Goal: Task Accomplishment & Management: Manage account settings

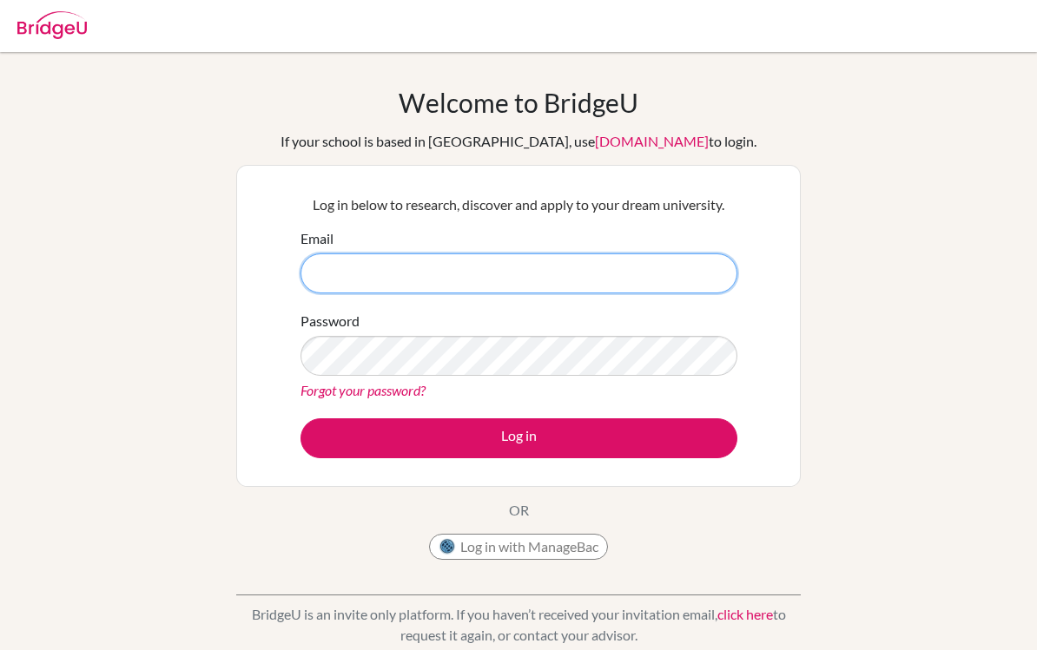
type input "gcl@stpaulsschool.org.uk"
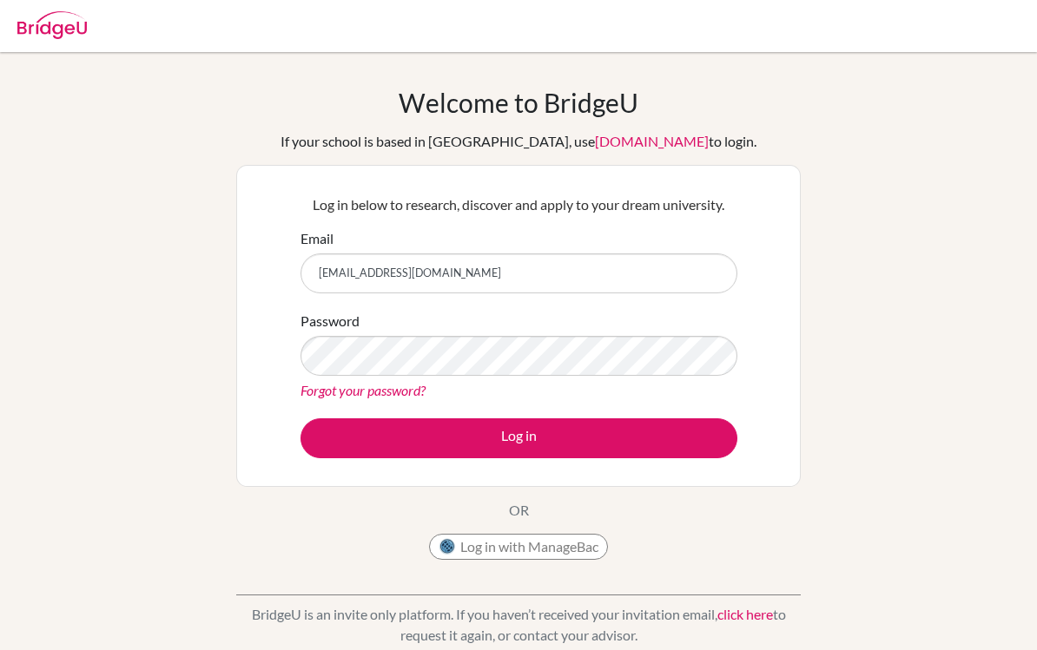
click at [518, 438] on button "Log in" at bounding box center [518, 438] width 437 height 40
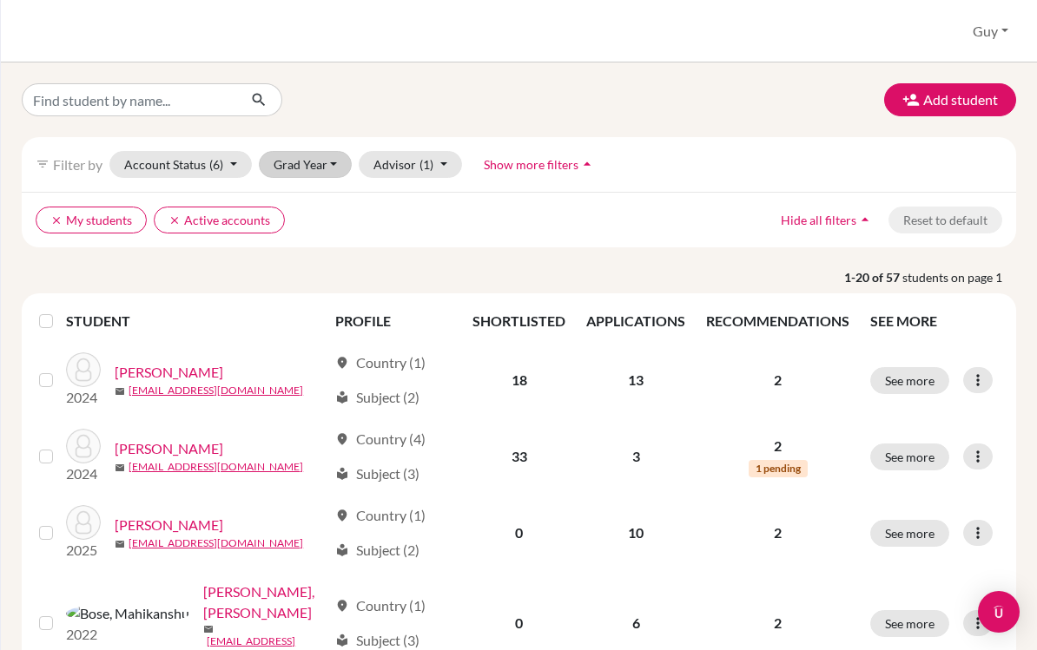
click at [333, 161] on button "Grad Year" at bounding box center [306, 164] width 94 height 27
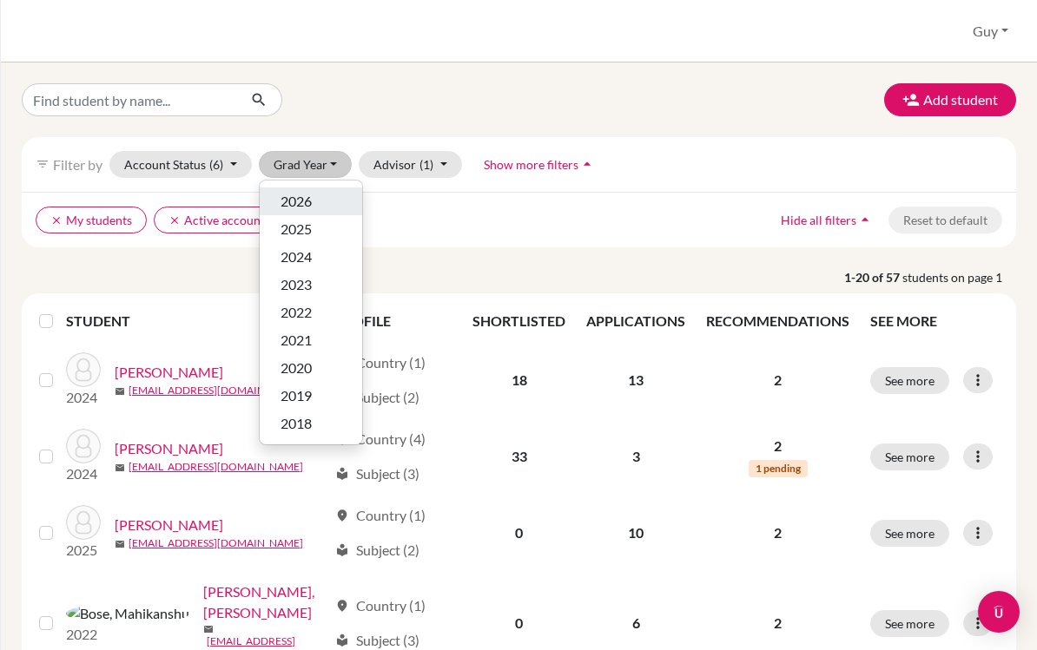
click at [319, 196] on div "2026" at bounding box center [310, 201] width 61 height 21
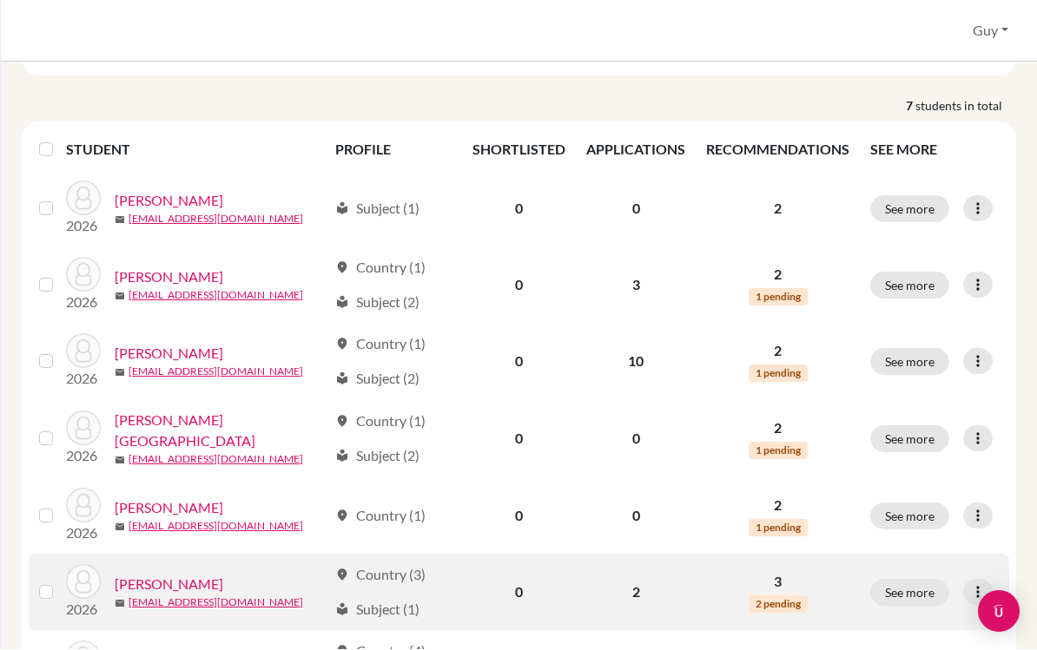
scroll to position [145, 0]
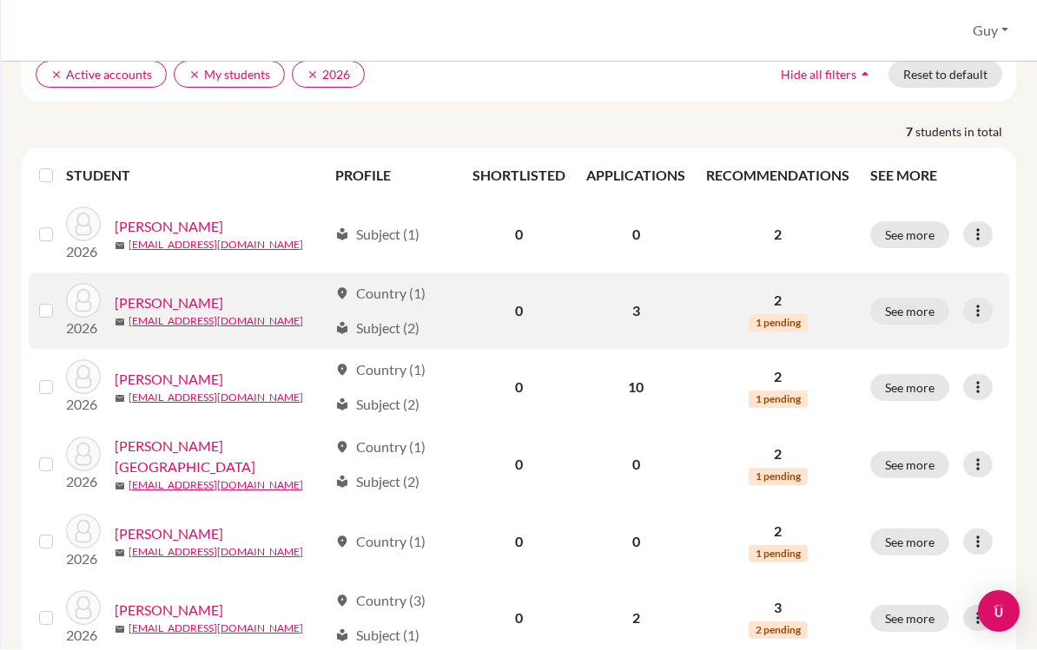
click at [187, 293] on link "[PERSON_NAME]" at bounding box center [169, 303] width 109 height 21
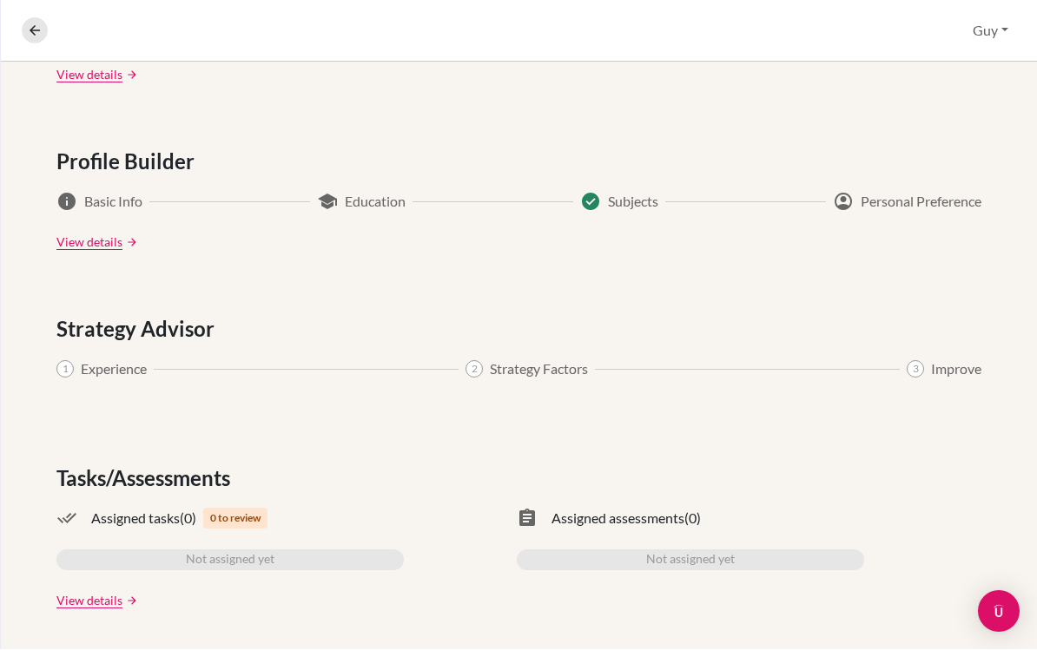
scroll to position [864, 0]
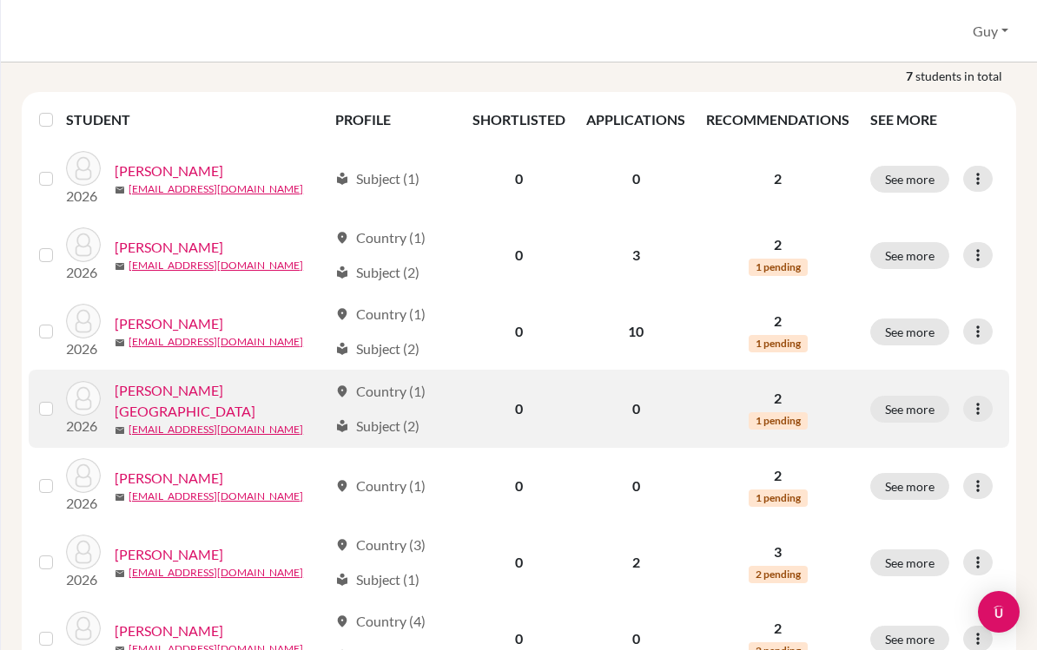
scroll to position [201, 0]
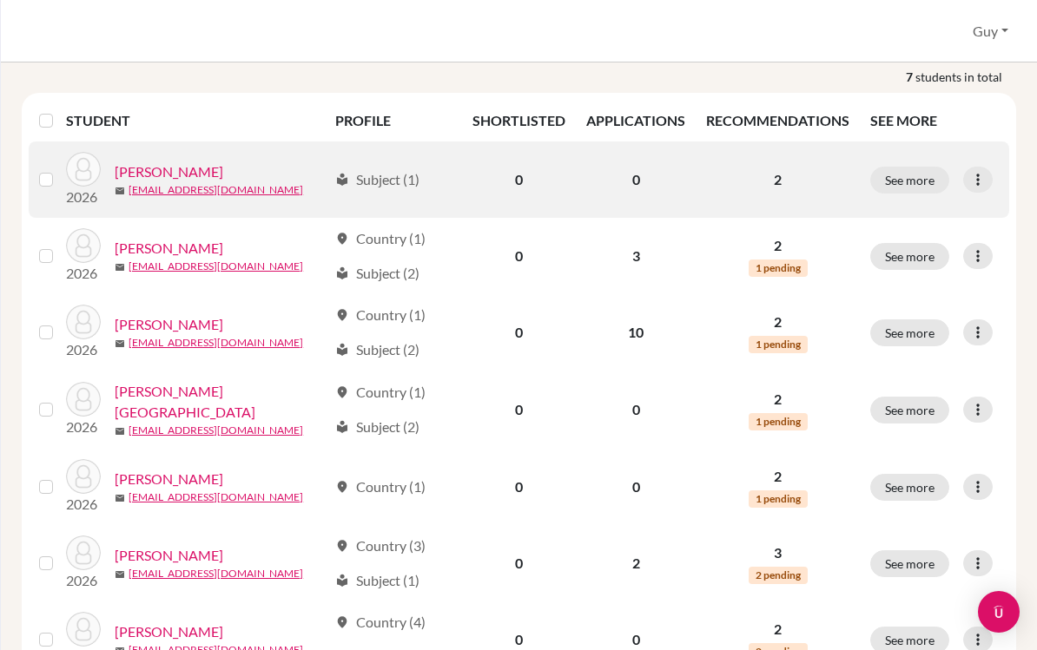
click at [194, 177] on link "[PERSON_NAME]" at bounding box center [169, 171] width 109 height 21
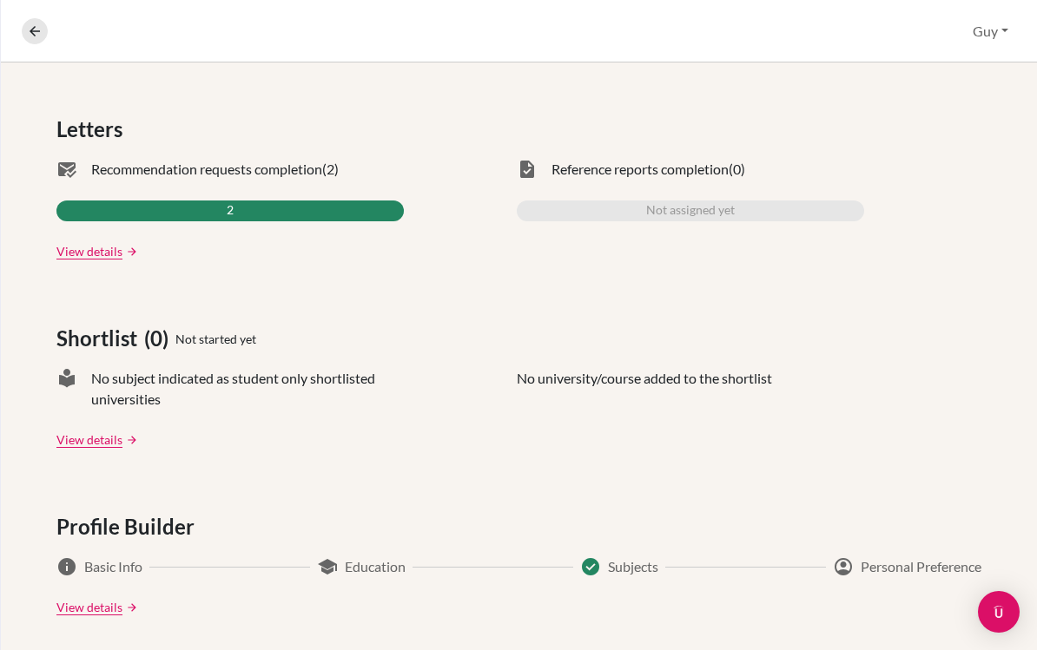
scroll to position [438, 0]
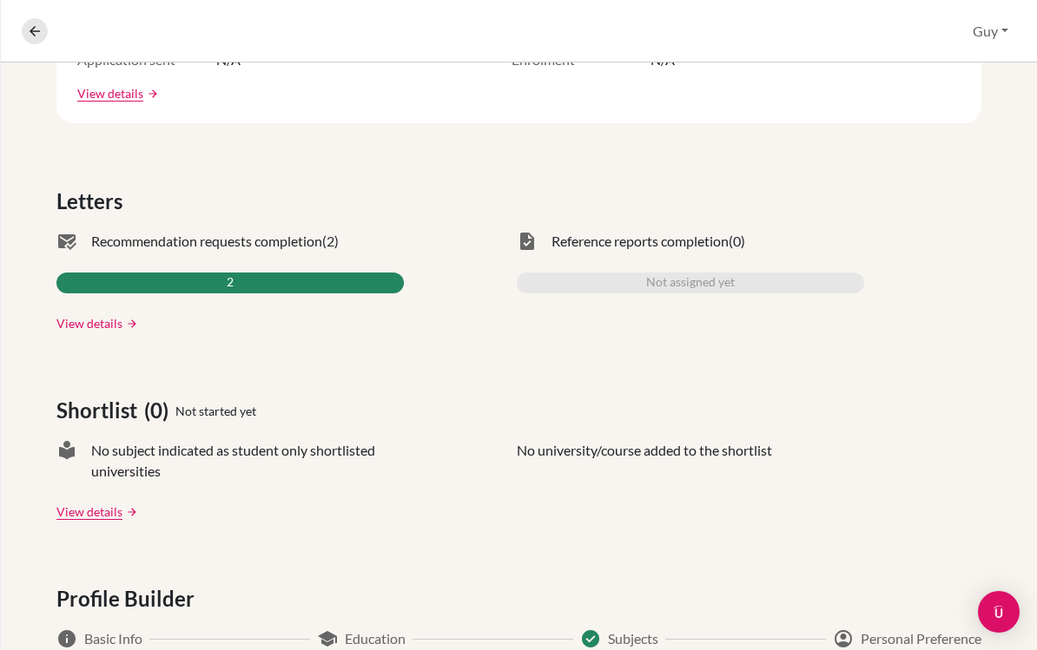
click at [109, 323] on link "View details" at bounding box center [89, 323] width 66 height 18
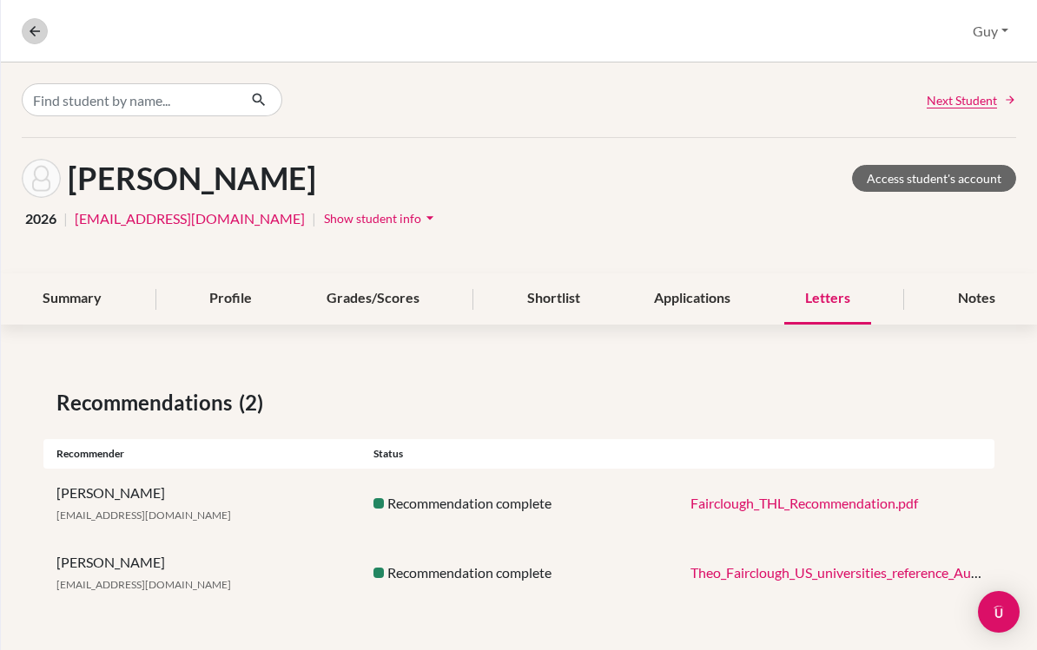
click at [40, 36] on icon at bounding box center [35, 31] width 16 height 16
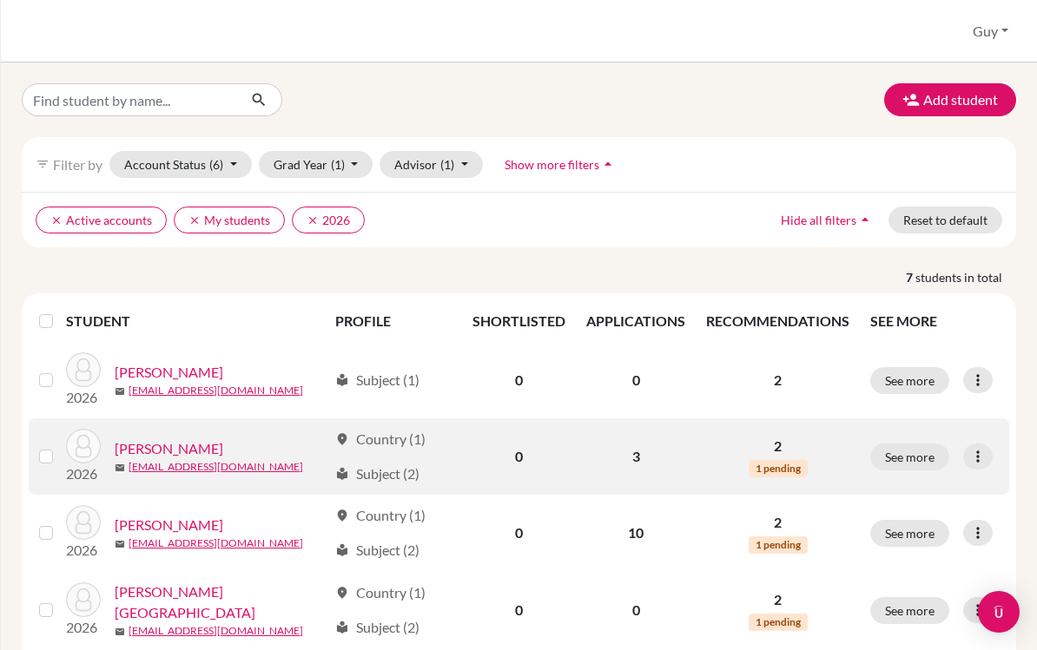
click at [158, 448] on link "[PERSON_NAME]" at bounding box center [169, 448] width 109 height 21
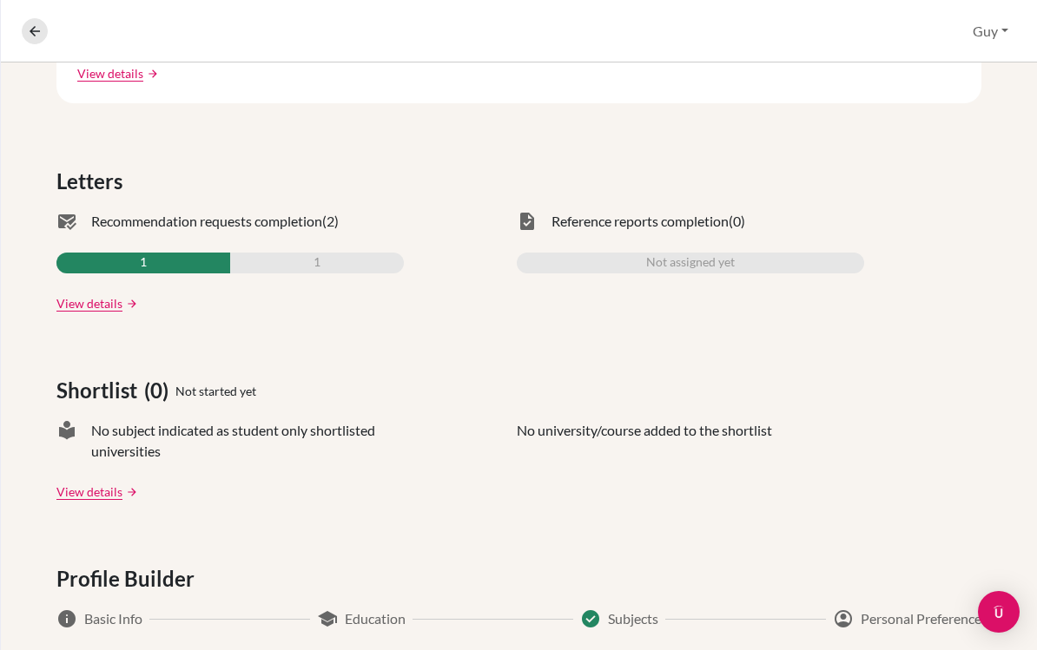
scroll to position [551, 0]
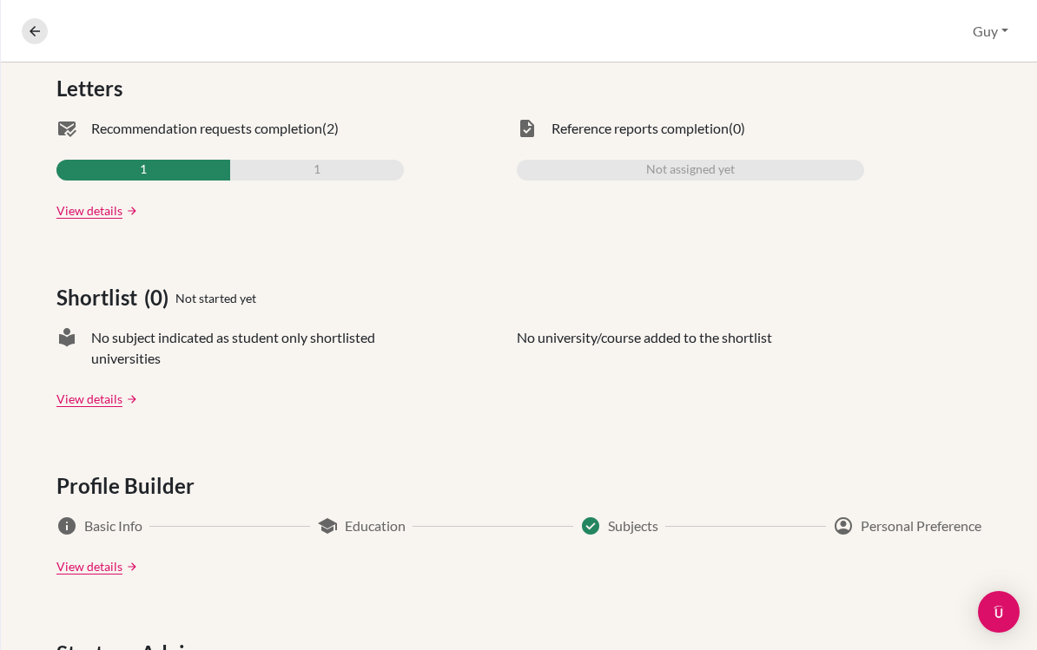
click at [98, 212] on link "View details" at bounding box center [89, 210] width 66 height 18
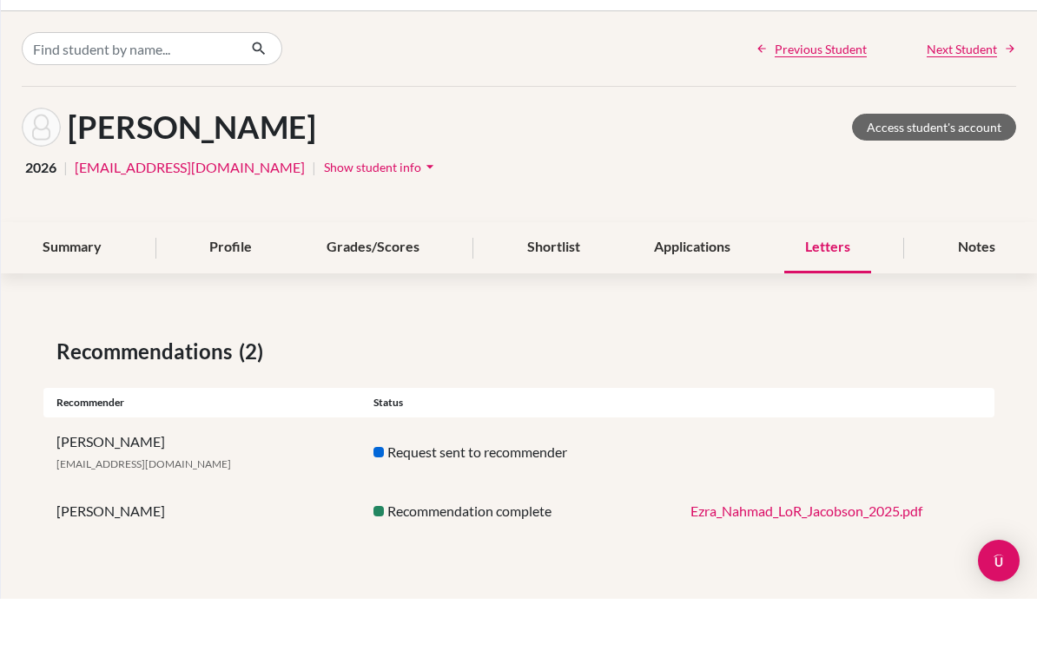
scroll to position [34, 0]
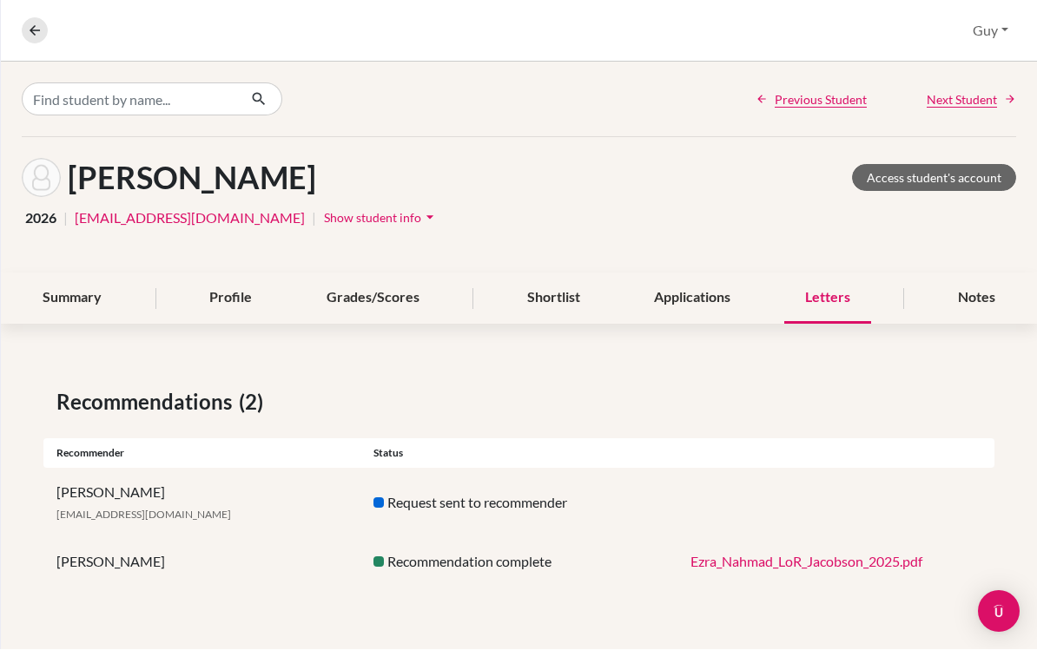
click at [768, 554] on link "Ezra_Nahmad_LoR_Jacobson_2025.pdf" at bounding box center [806, 562] width 232 height 16
click at [43, 33] on button at bounding box center [35, 31] width 26 height 26
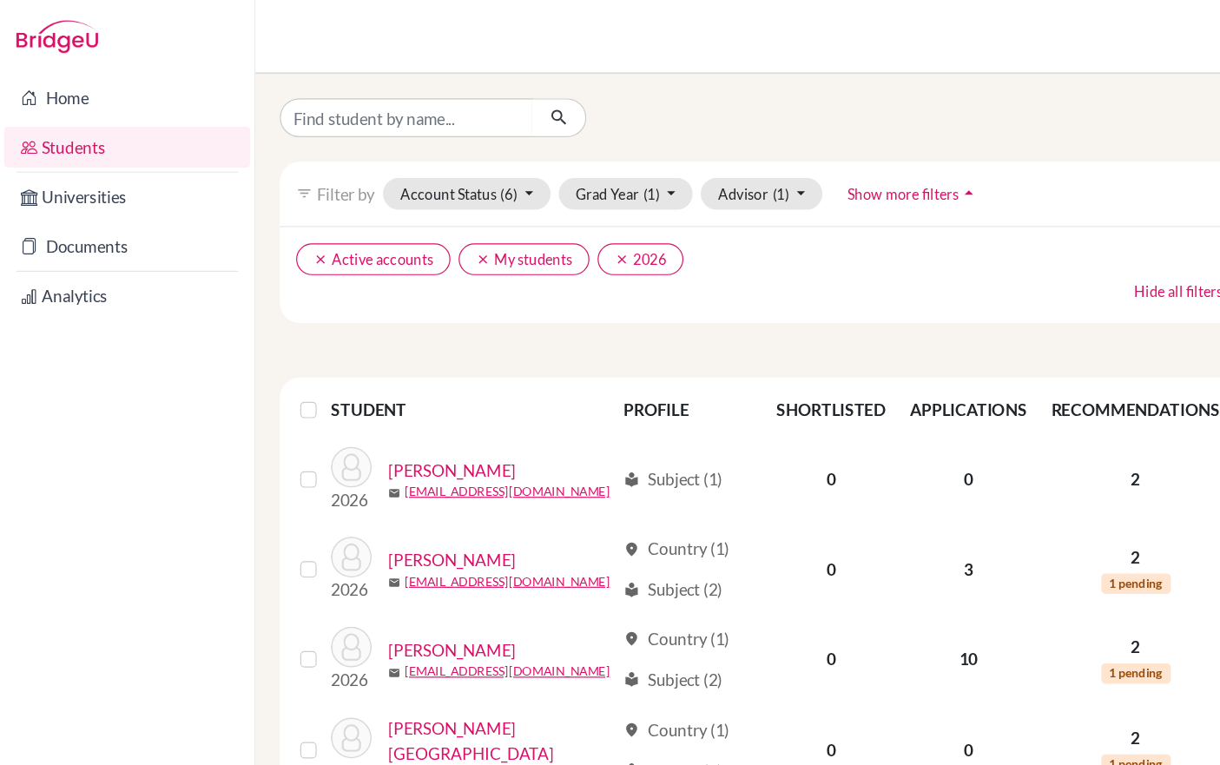
scroll to position [13, 0]
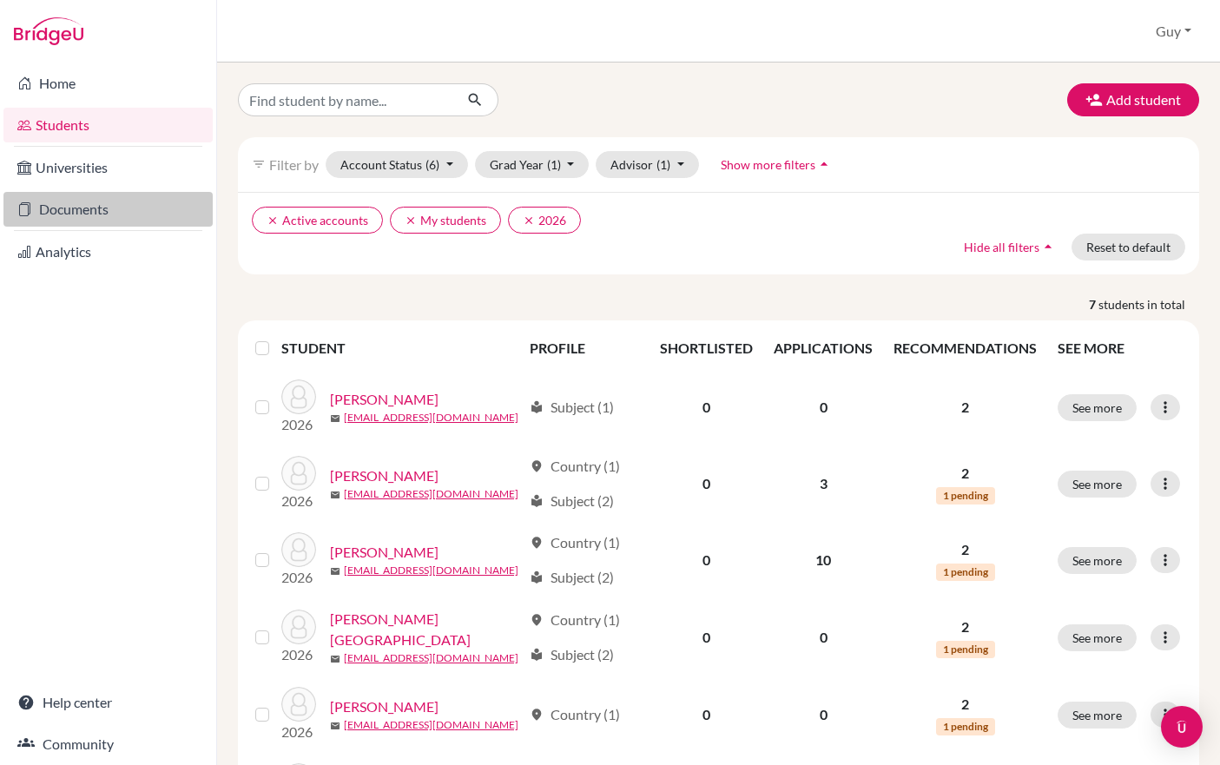
click at [91, 203] on link "Documents" at bounding box center [107, 209] width 209 height 35
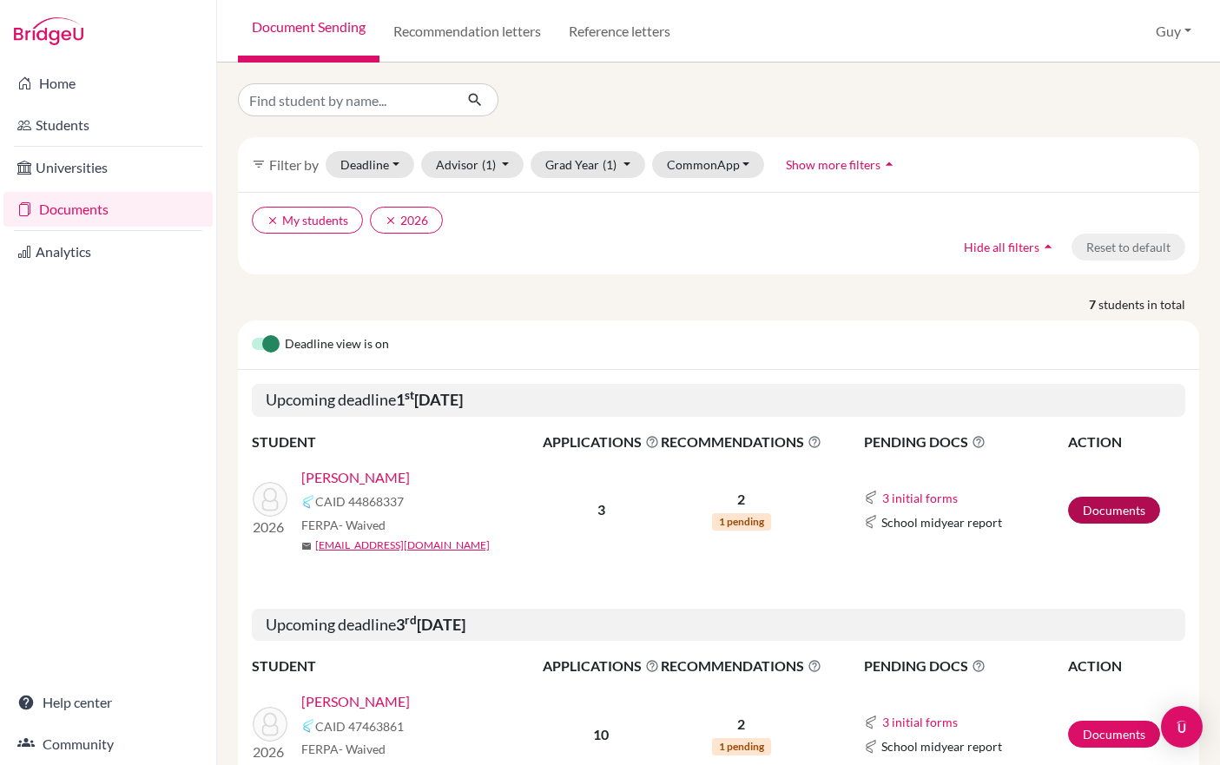
click at [1113, 519] on link "Documents" at bounding box center [1114, 510] width 92 height 27
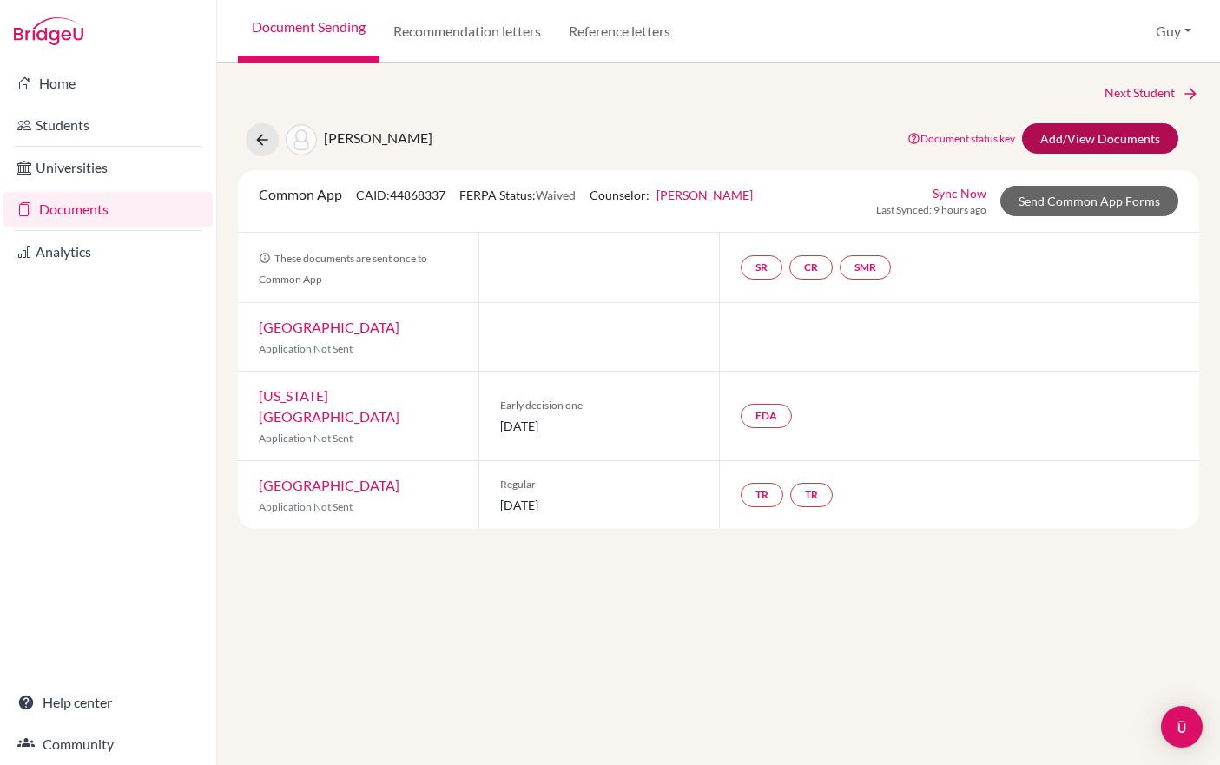
click at [1097, 142] on link "Add/View Documents" at bounding box center [1100, 138] width 156 height 30
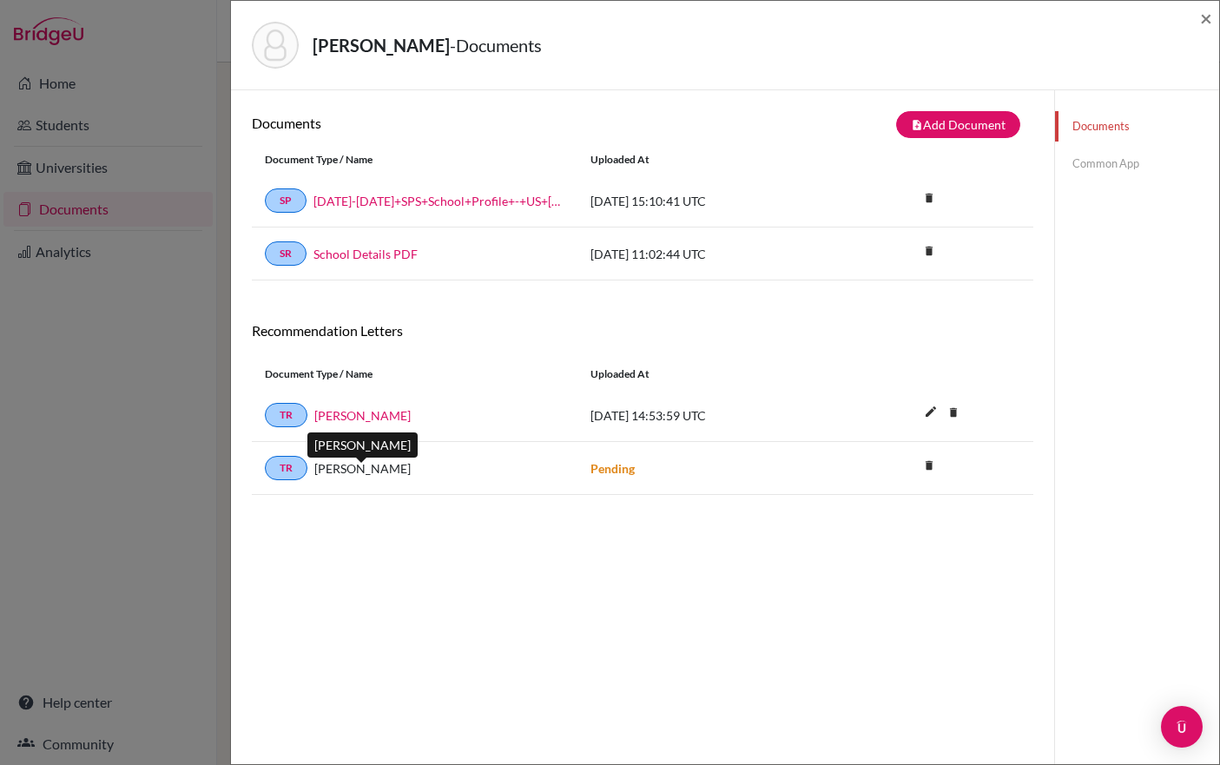
click at [380, 476] on span "Zhivko Stoyanov" at bounding box center [362, 468] width 96 height 18
click at [298, 472] on link "TR" at bounding box center [286, 468] width 43 height 24
click at [919, 120] on button "note_add Add Document" at bounding box center [958, 124] width 124 height 27
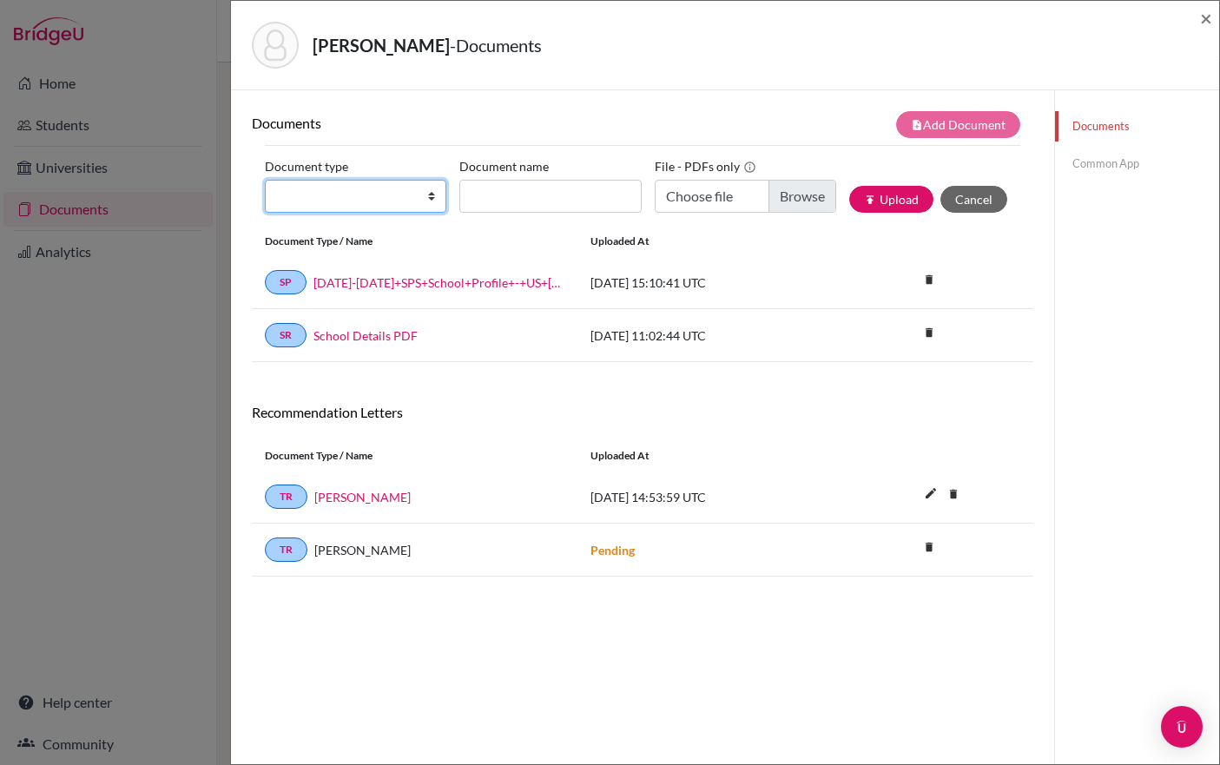
select select "5"
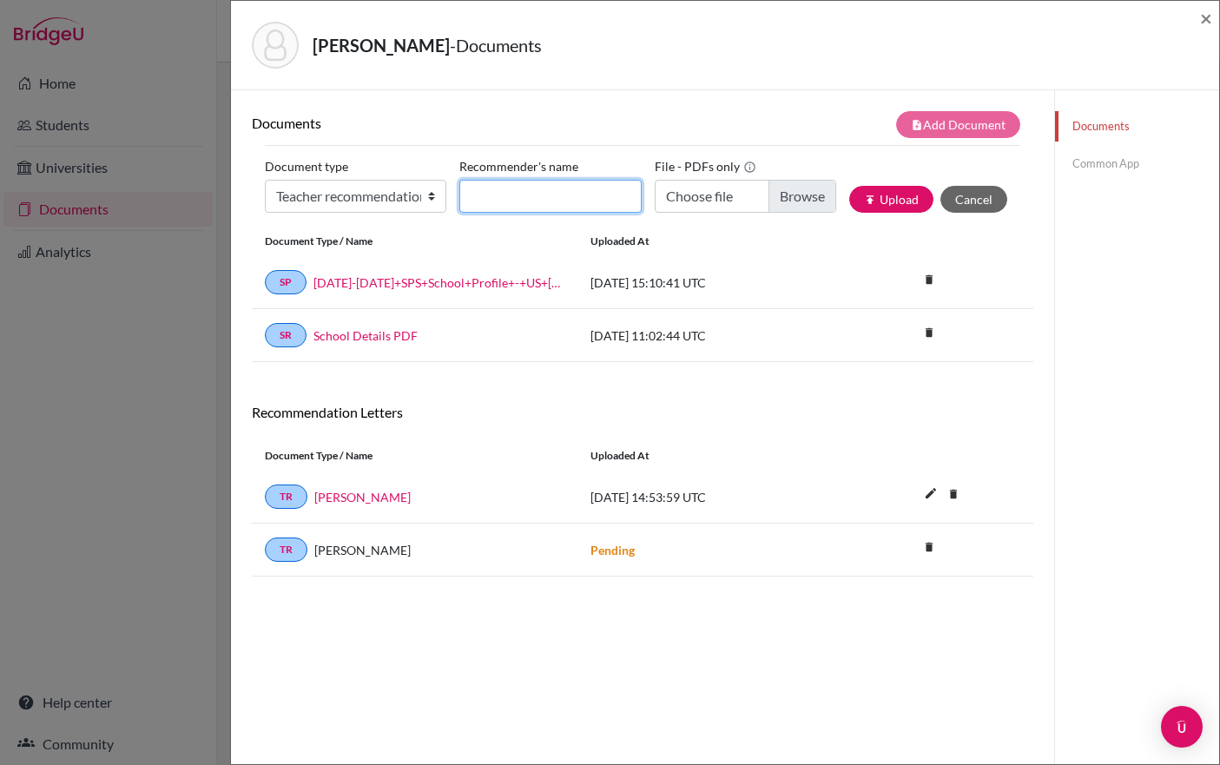
click at [550, 196] on input "Recommender's name" at bounding box center [549, 196] width 181 height 33
type input "Zhivko Stoyanov"
click at [790, 199] on input "Choose file" at bounding box center [745, 196] width 181 height 33
type input "C:\fakepath\Teacher_Recommendation_Ezra_Nahmad ZS.pdf"
click at [872, 209] on button "publish Upload" at bounding box center [891, 199] width 84 height 27
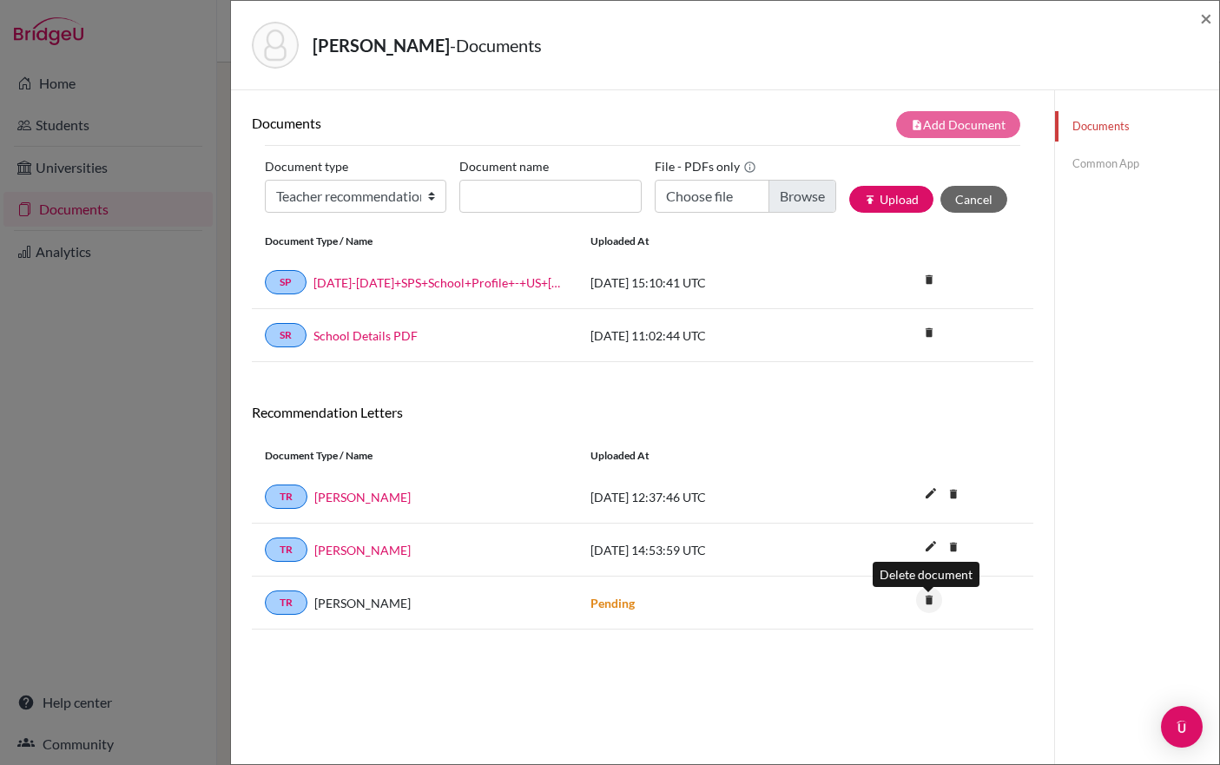
click at [926, 608] on icon "delete" at bounding box center [929, 600] width 26 height 26
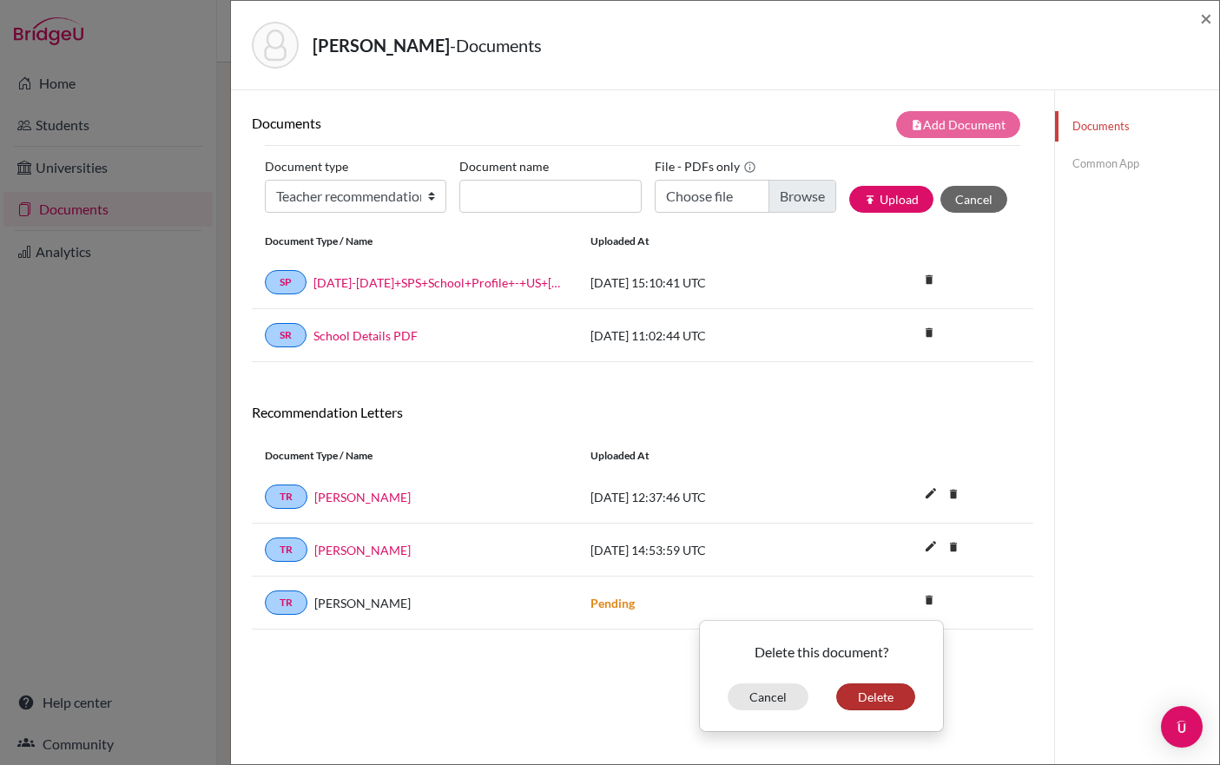
click at [863, 710] on button "Delete" at bounding box center [875, 696] width 79 height 27
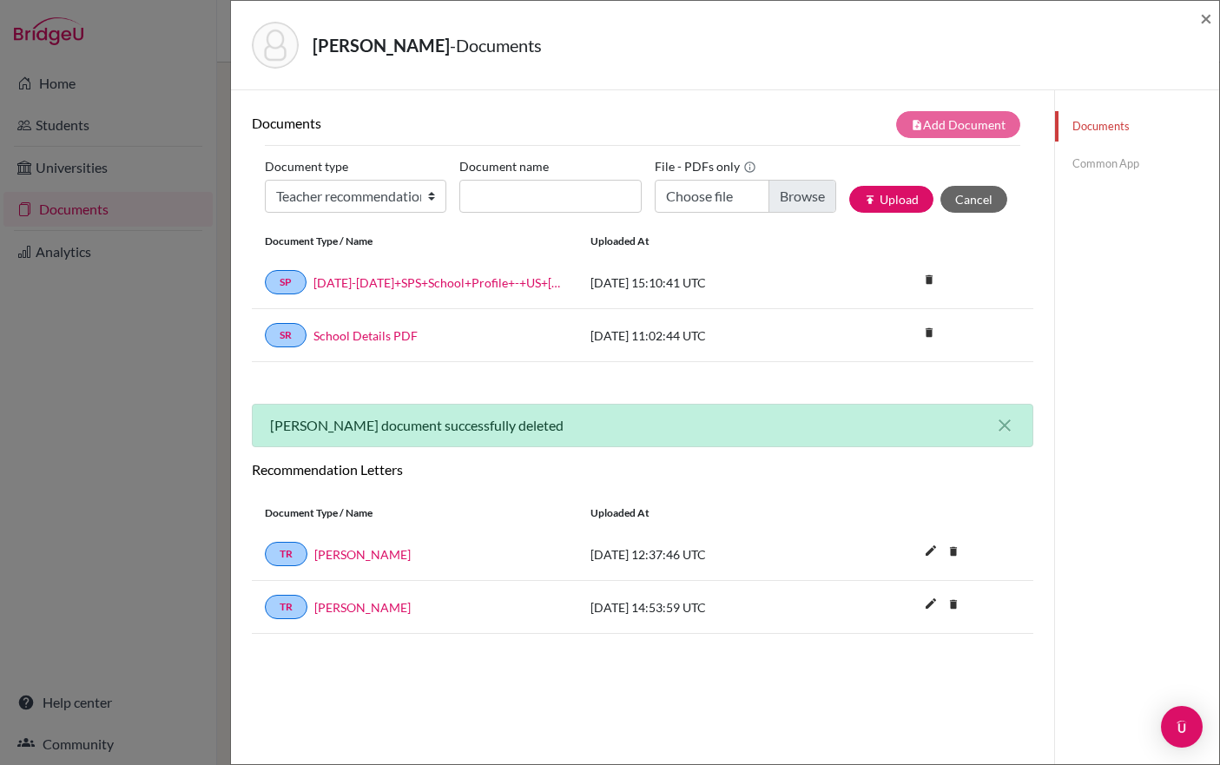
click at [69, 208] on div "Nahmad, Ezra - Documents × Documents note_add Add Document Document type Change…" at bounding box center [610, 382] width 1220 height 765
click at [1207, 20] on span "×" at bounding box center [1206, 17] width 12 height 25
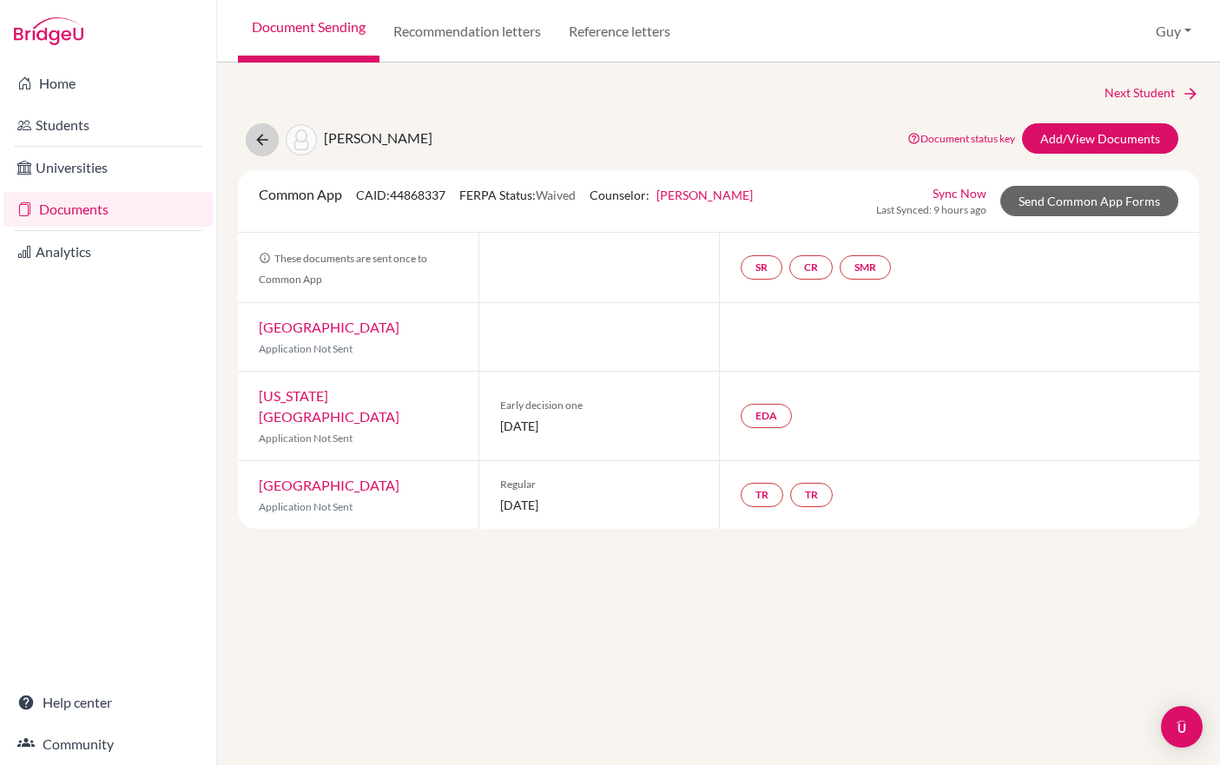
click at [260, 144] on icon at bounding box center [262, 139] width 17 height 17
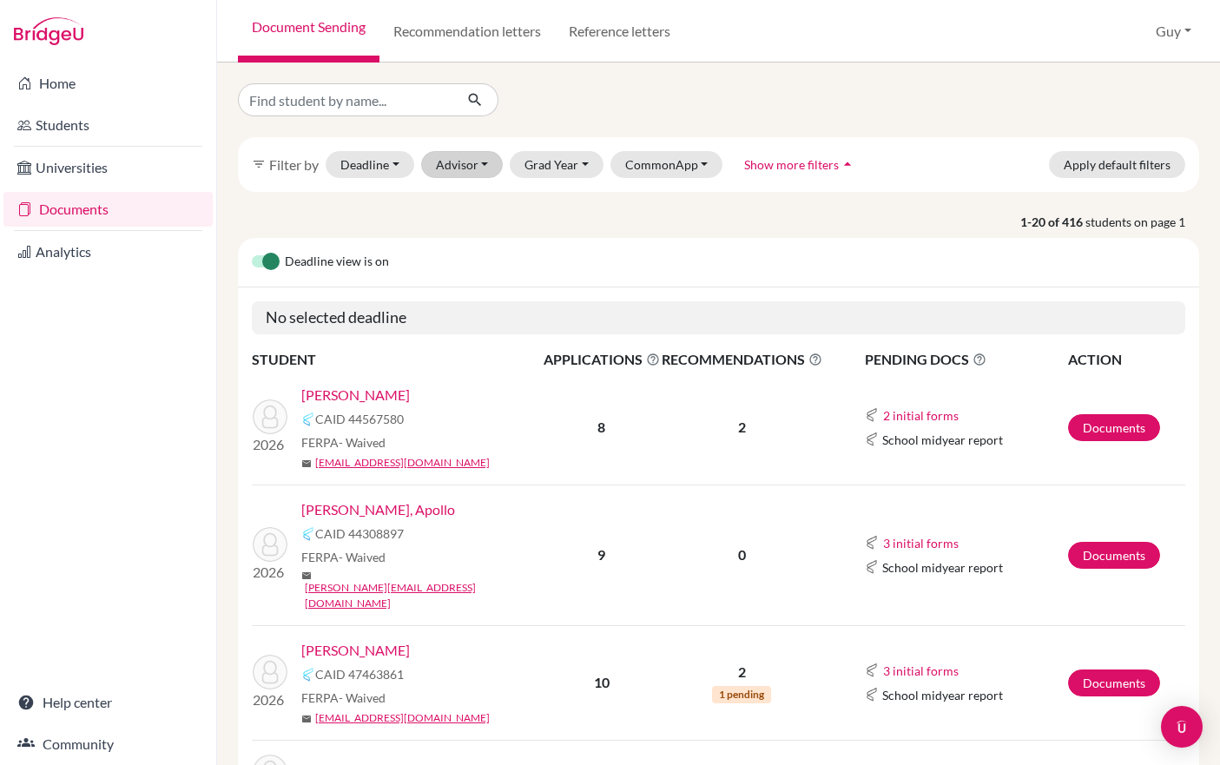
click at [484, 169] on button "Advisor" at bounding box center [462, 164] width 82 height 27
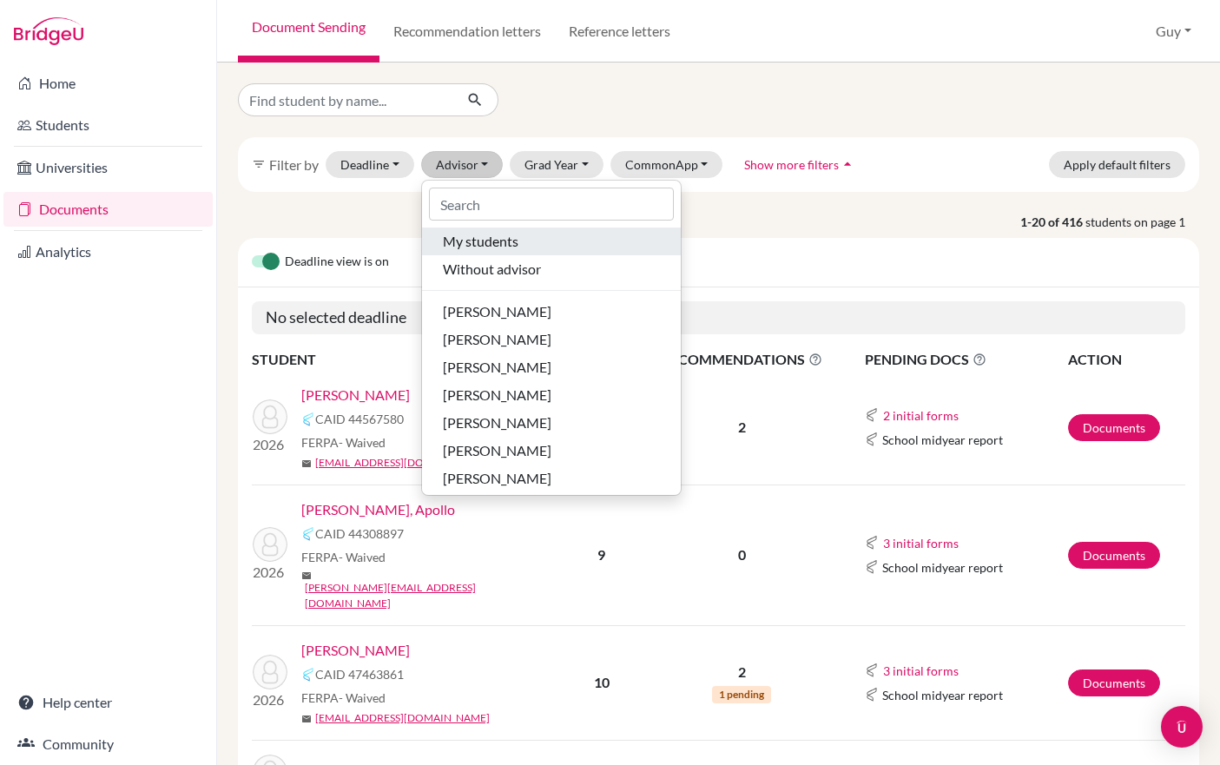
click at [484, 241] on span "My students" at bounding box center [481, 241] width 76 height 21
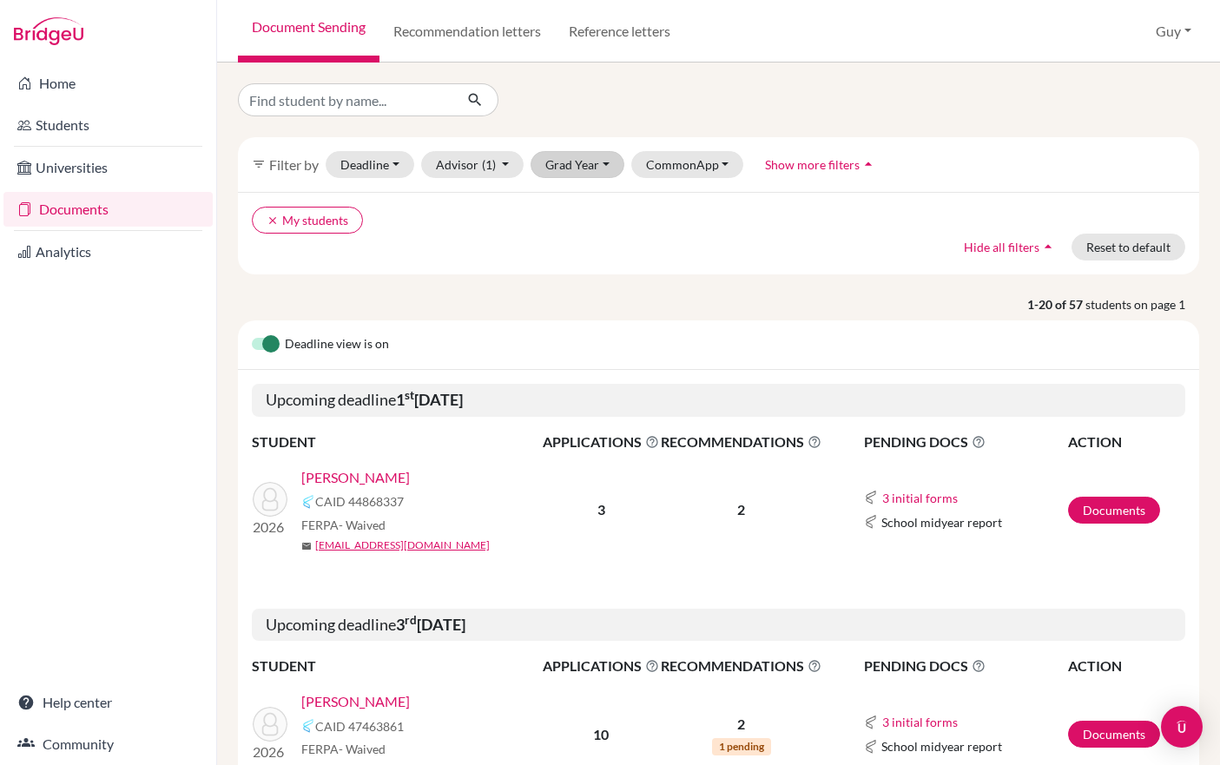
click at [590, 168] on button "Grad Year" at bounding box center [577, 164] width 94 height 27
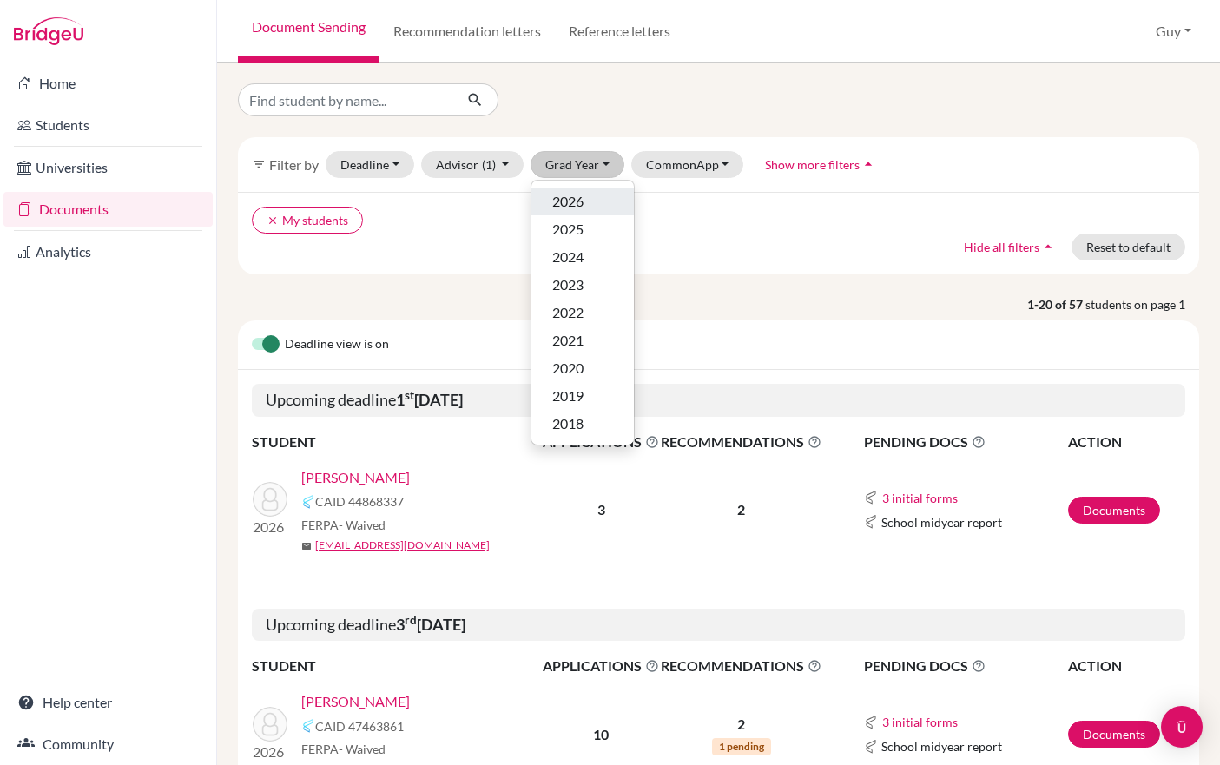
click at [583, 209] on span "2026" at bounding box center [567, 201] width 31 height 21
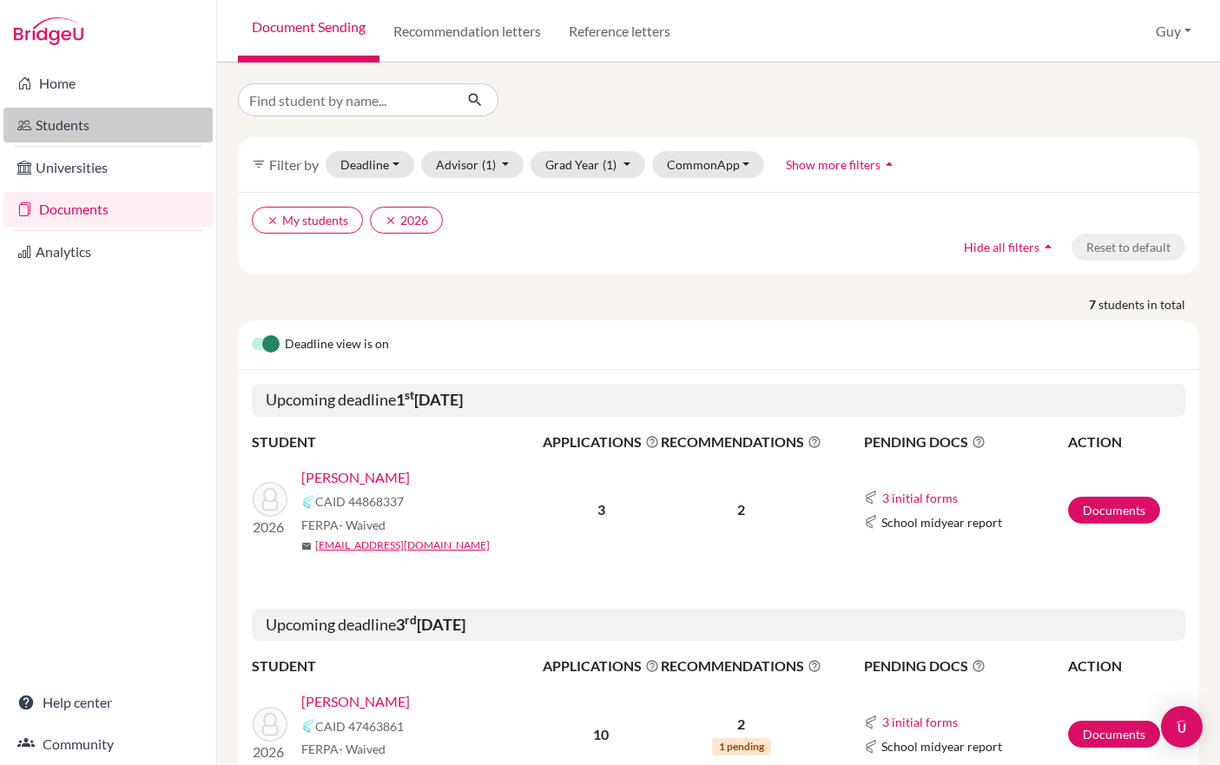
click at [102, 137] on link "Students" at bounding box center [107, 125] width 209 height 35
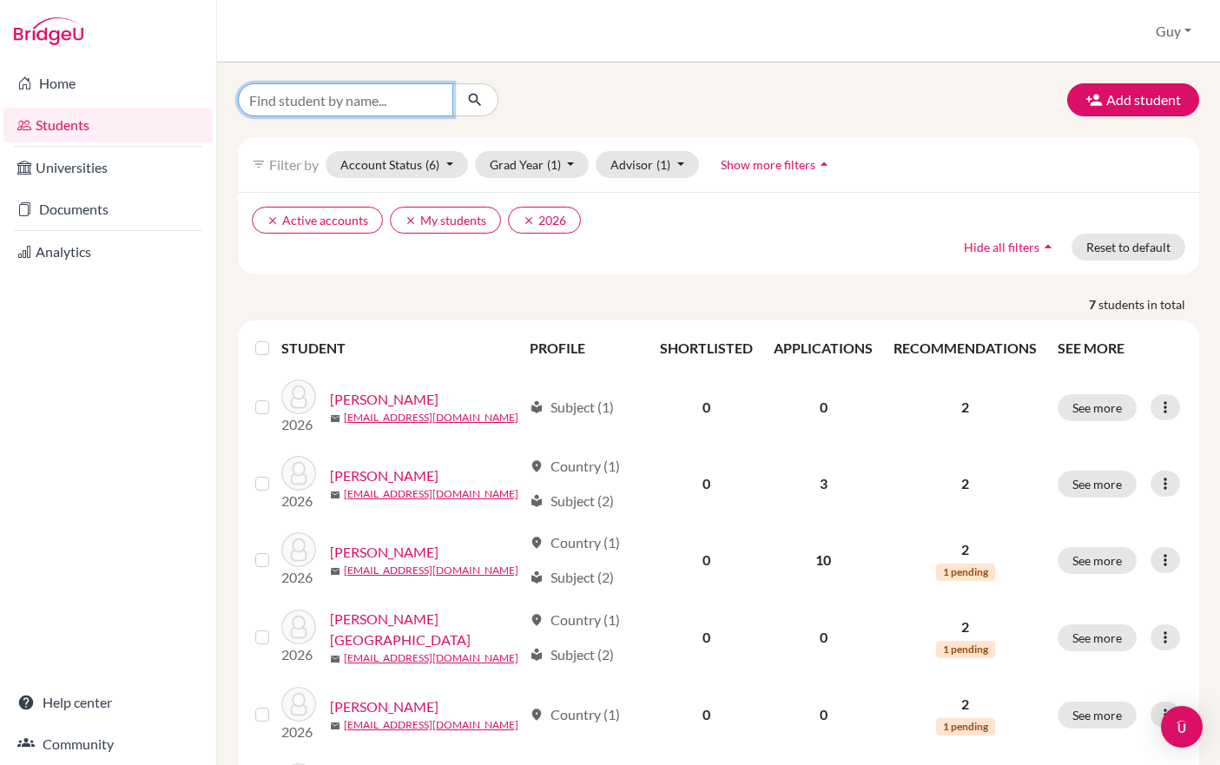
click at [287, 100] on input "Find student by name..." at bounding box center [345, 99] width 215 height 33
type input "[PERSON_NAME]"
click at [475, 100] on button "submit" at bounding box center [475, 99] width 46 height 33
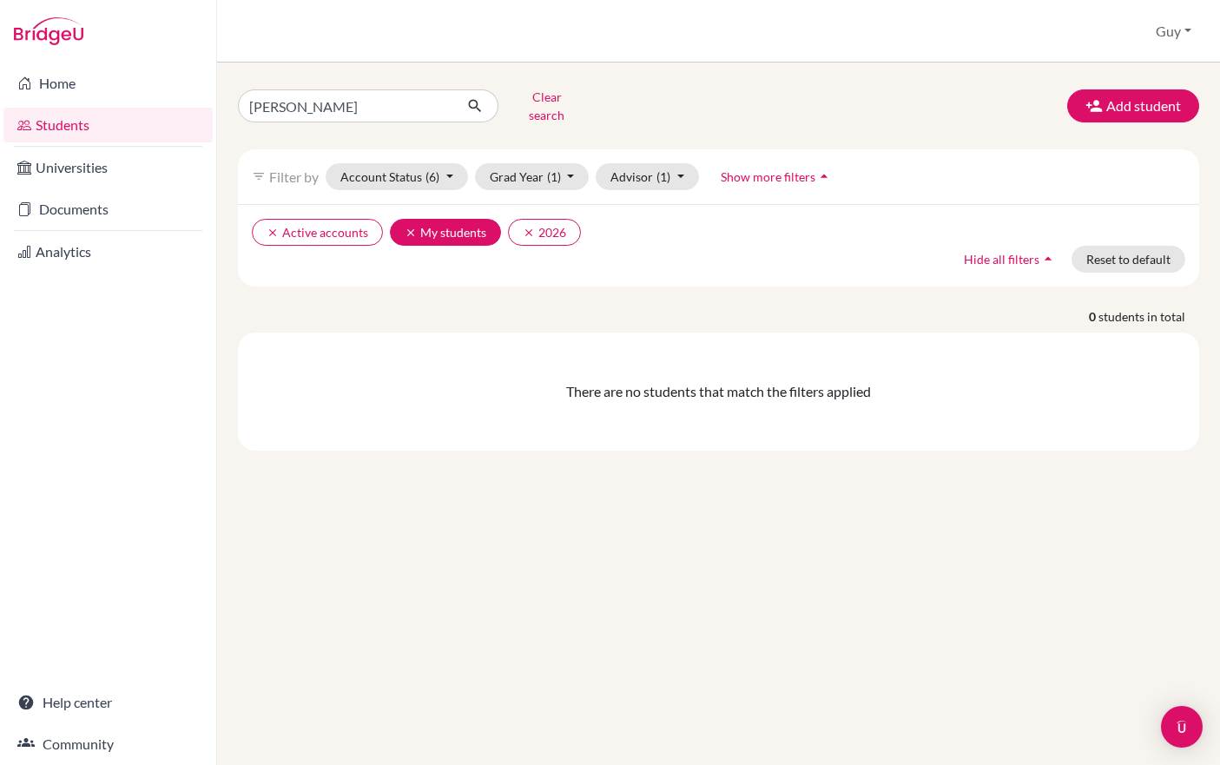
click at [417, 227] on icon "clear" at bounding box center [411, 233] width 12 height 12
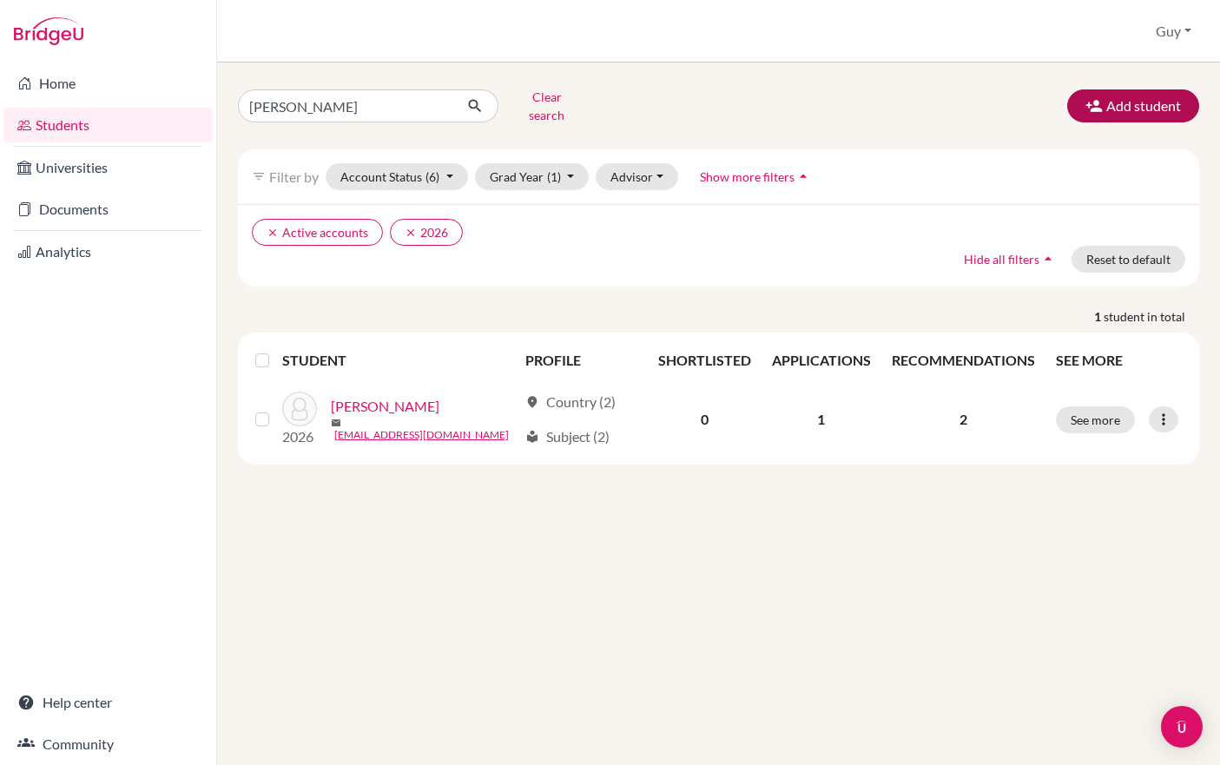
click at [1143, 107] on button "Add student" at bounding box center [1133, 105] width 132 height 33
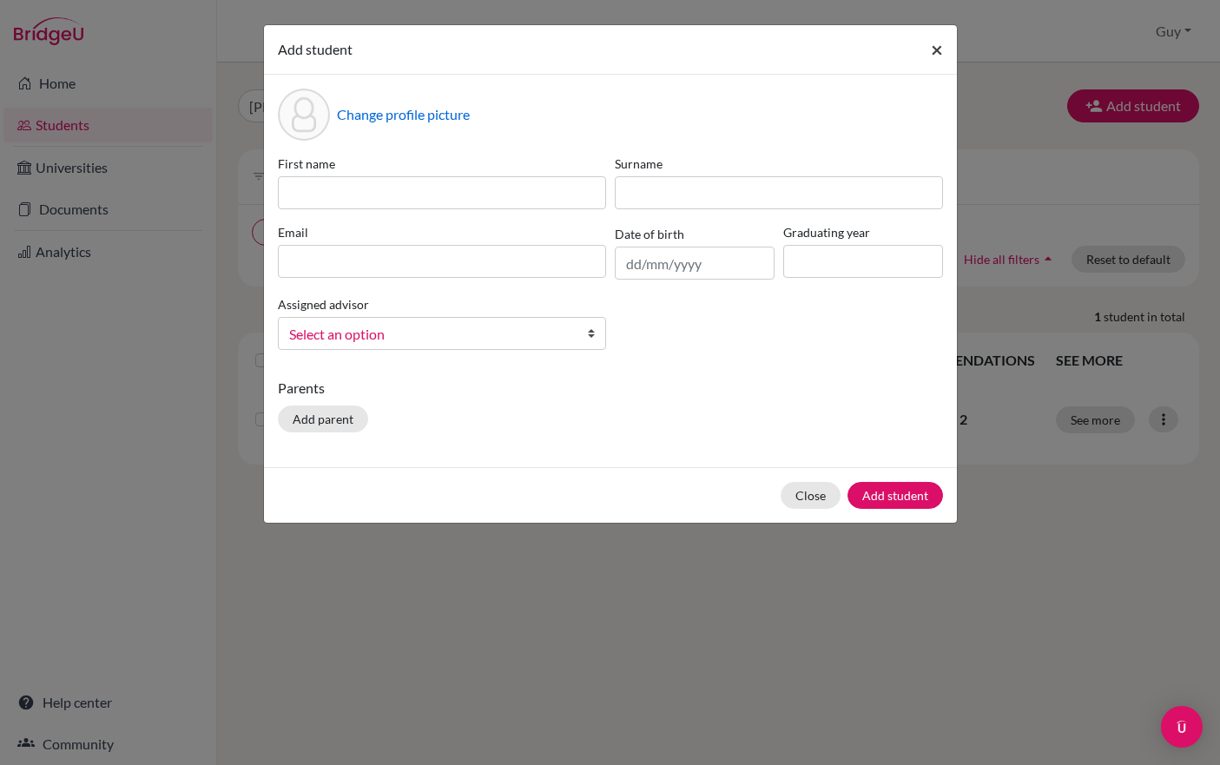
click at [937, 49] on span "×" at bounding box center [937, 48] width 12 height 25
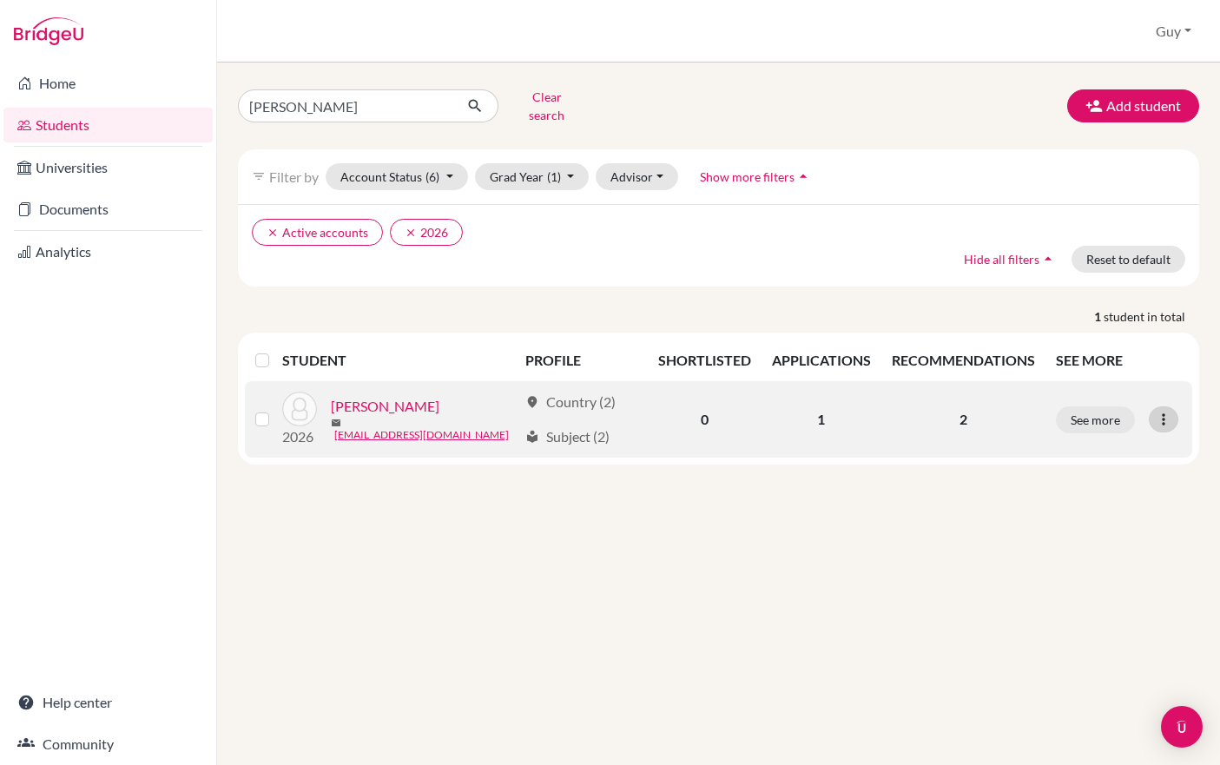
click at [1172, 412] on icon at bounding box center [1163, 419] width 17 height 17
click at [1115, 448] on button "Edit student" at bounding box center [1091, 456] width 137 height 28
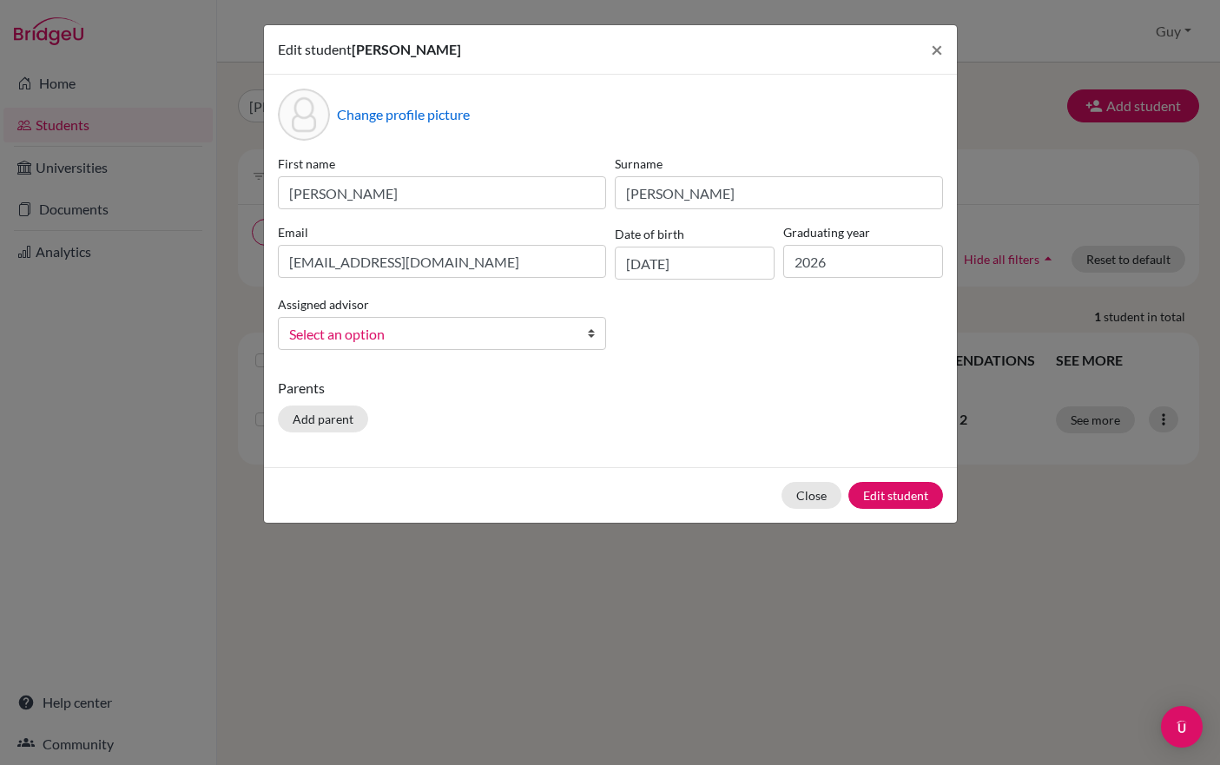
click at [594, 338] on b at bounding box center [596, 333] width 17 height 31
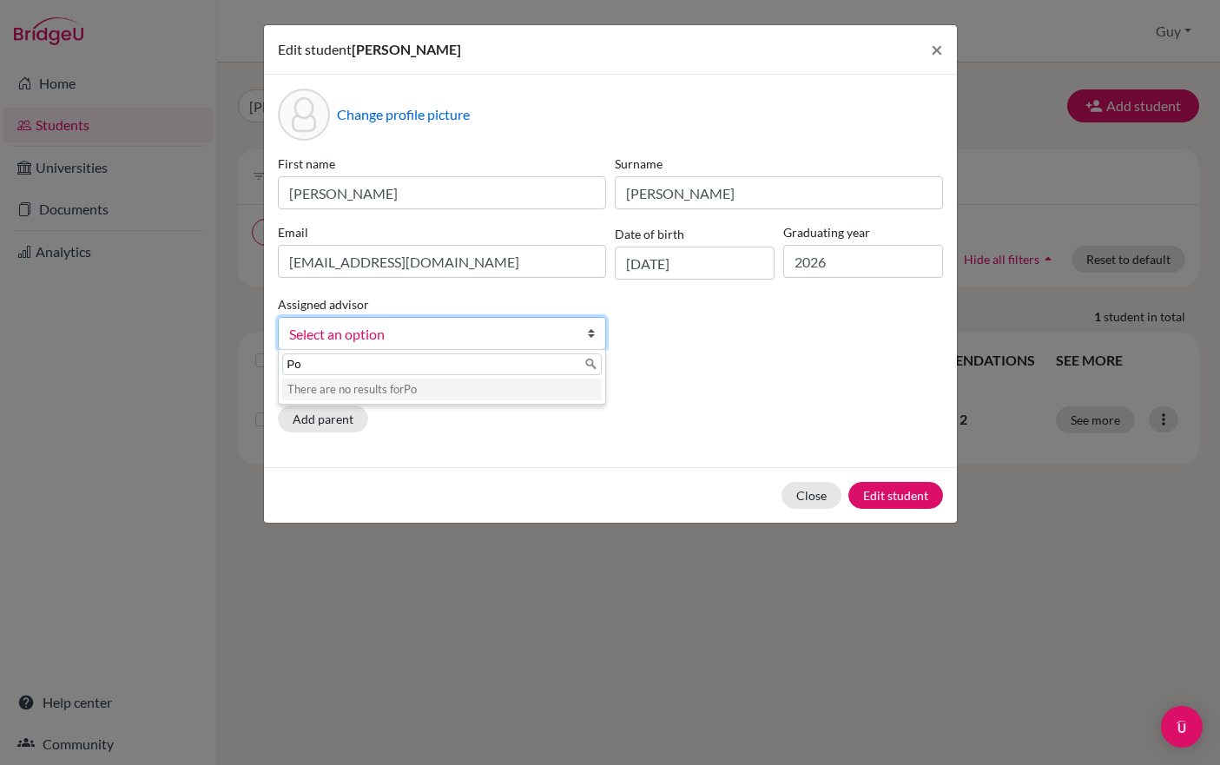
type input "P"
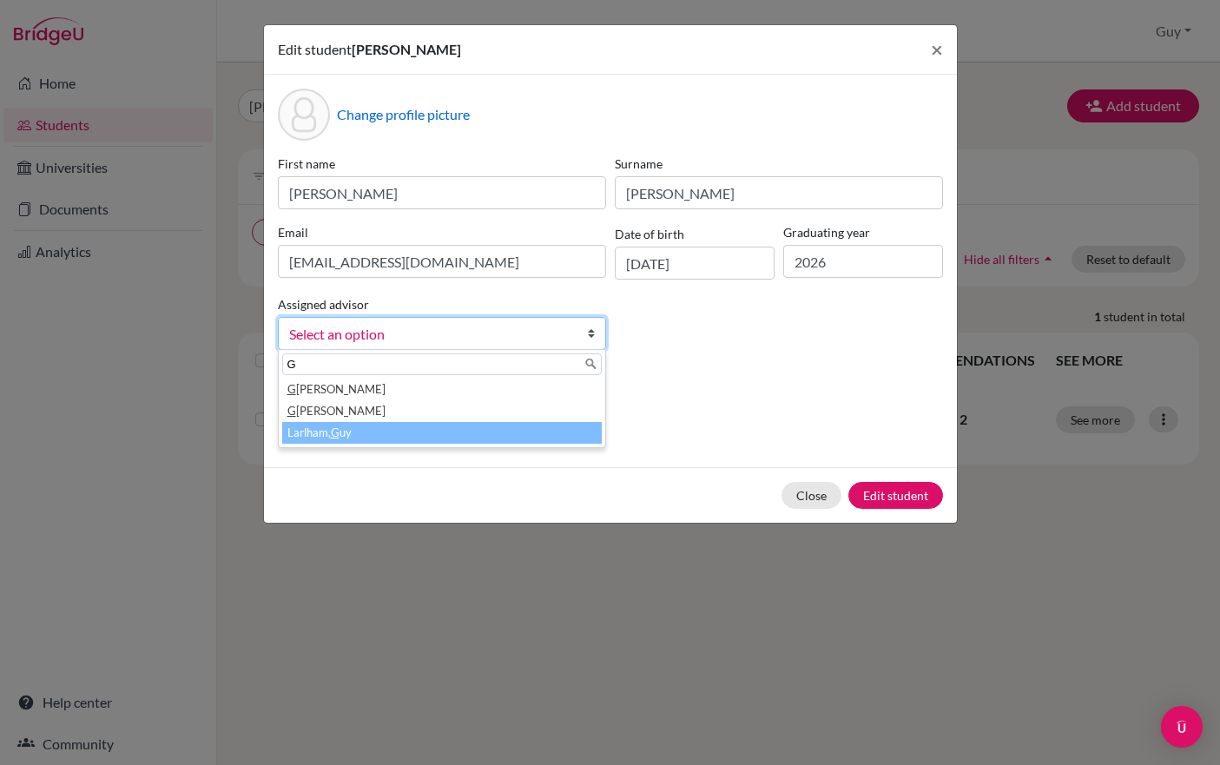
type input "G"
click at [411, 443] on li "Larlham, G uy" at bounding box center [442, 433] width 320 height 22
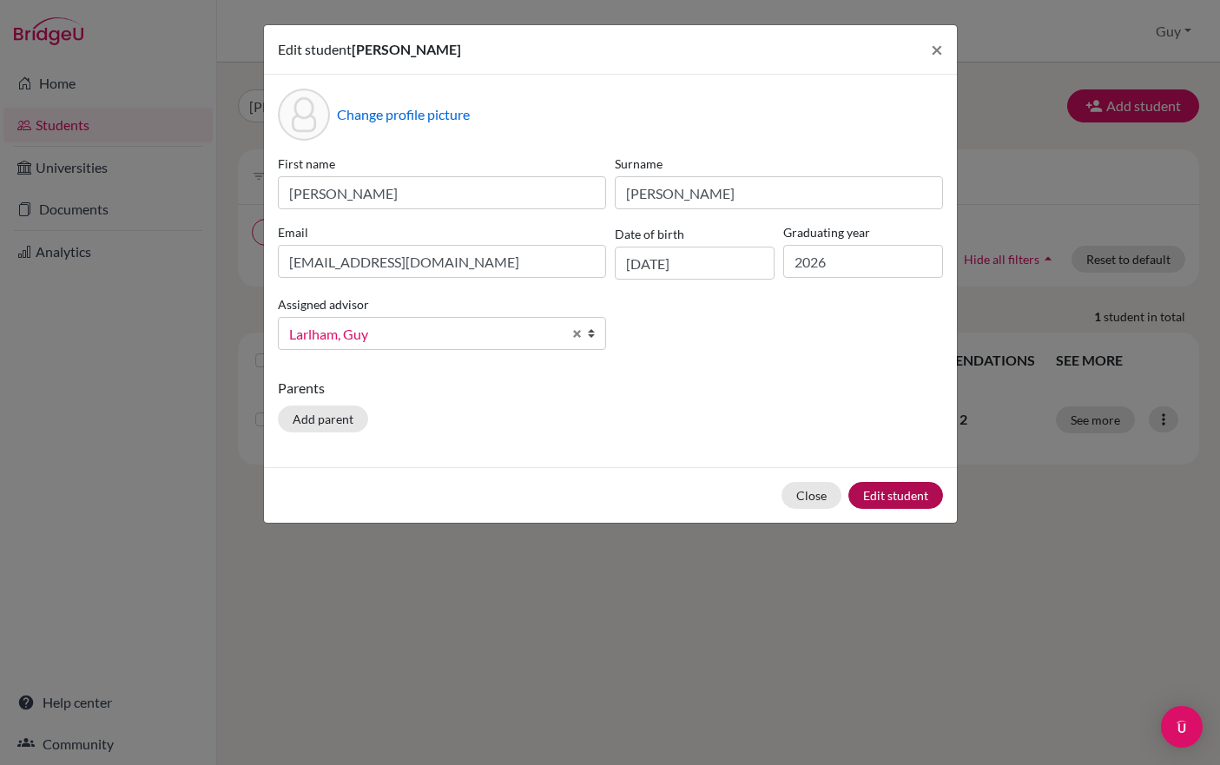
click at [901, 497] on button "Edit student" at bounding box center [895, 495] width 95 height 27
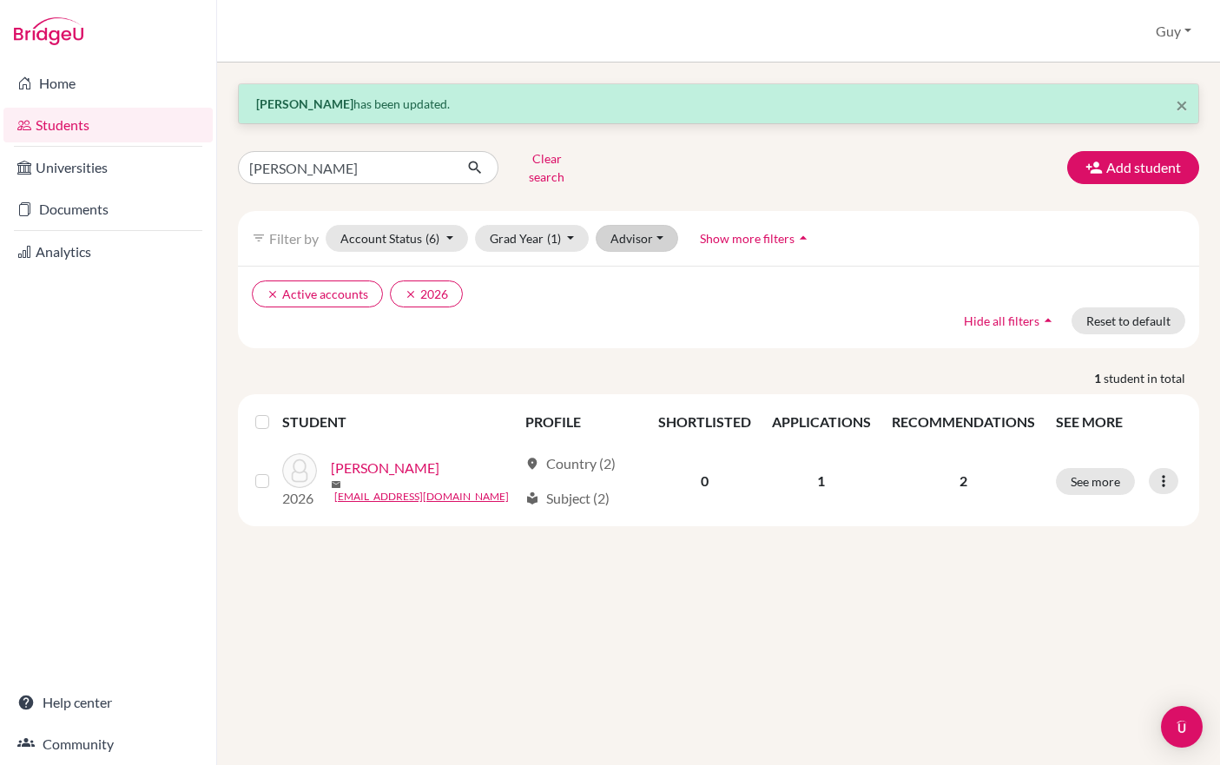
click at [678, 234] on button "Advisor" at bounding box center [637, 238] width 82 height 27
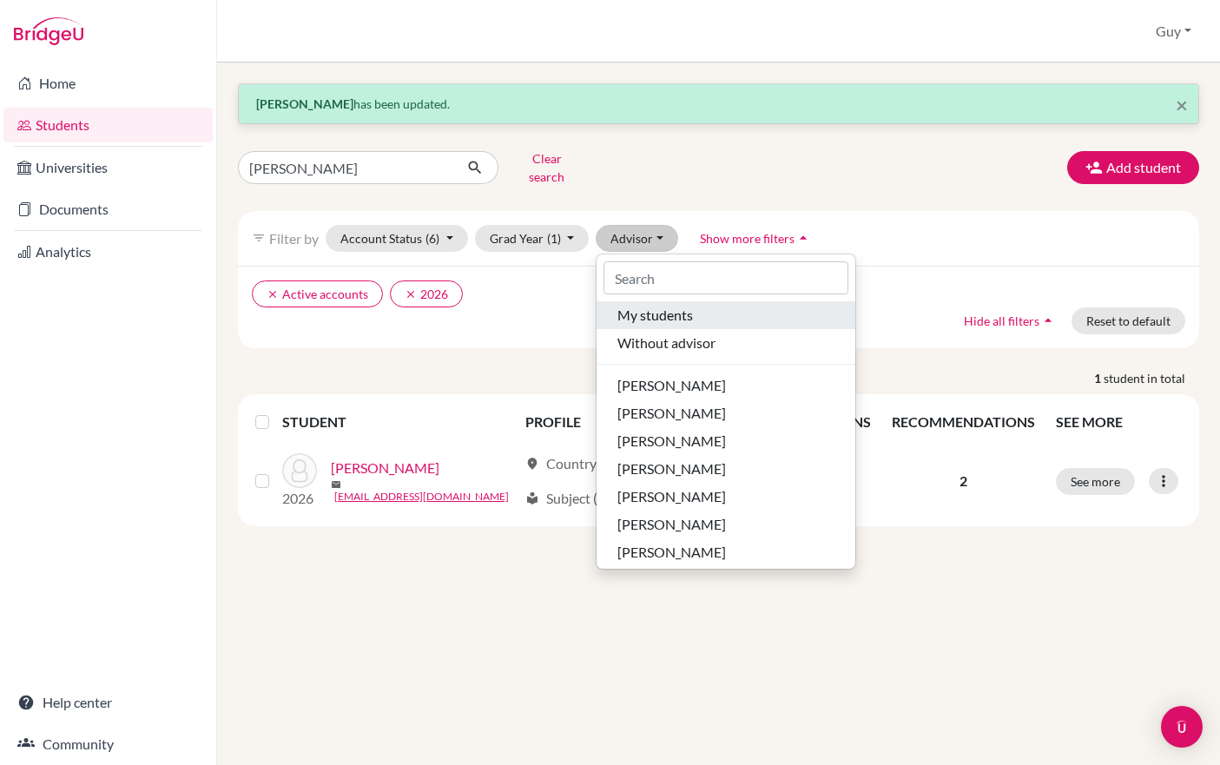
click at [677, 308] on span "My students" at bounding box center [655, 315] width 76 height 21
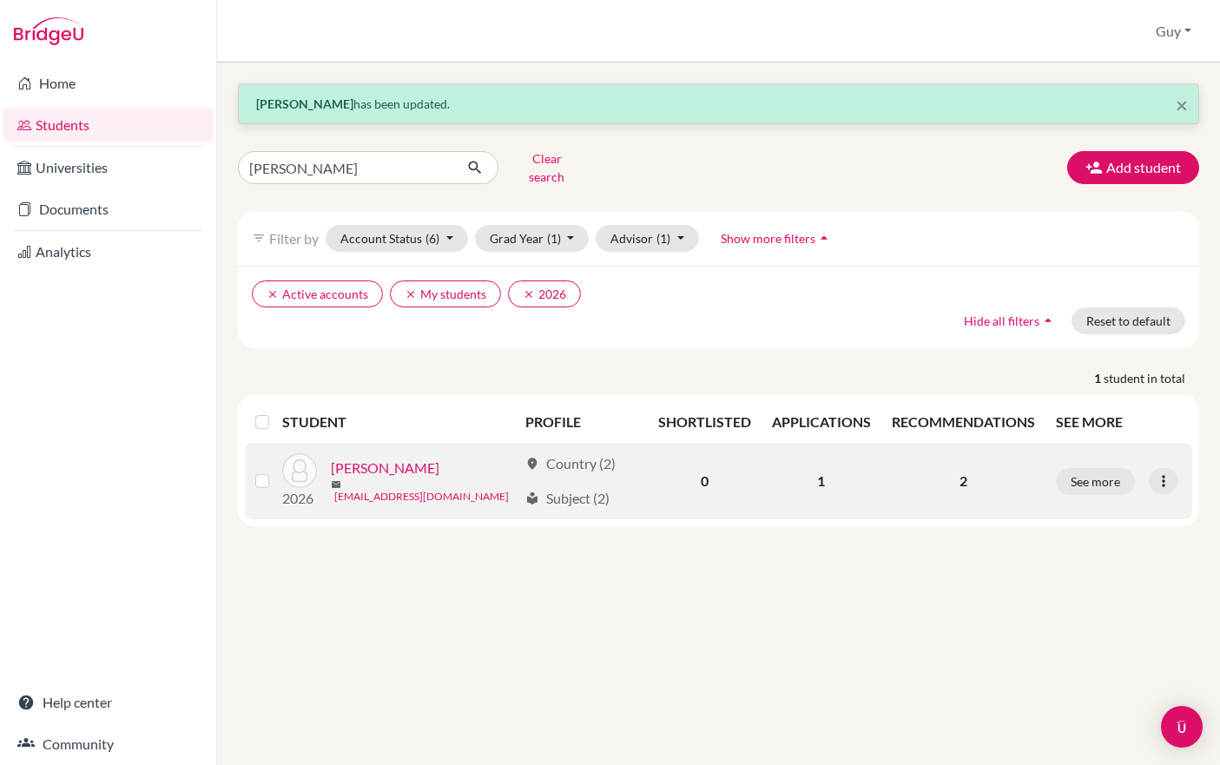
click at [399, 489] on link "[EMAIL_ADDRESS][DOMAIN_NAME]" at bounding box center [421, 497] width 175 height 16
click at [384, 470] on link "[PERSON_NAME]" at bounding box center [385, 468] width 109 height 21
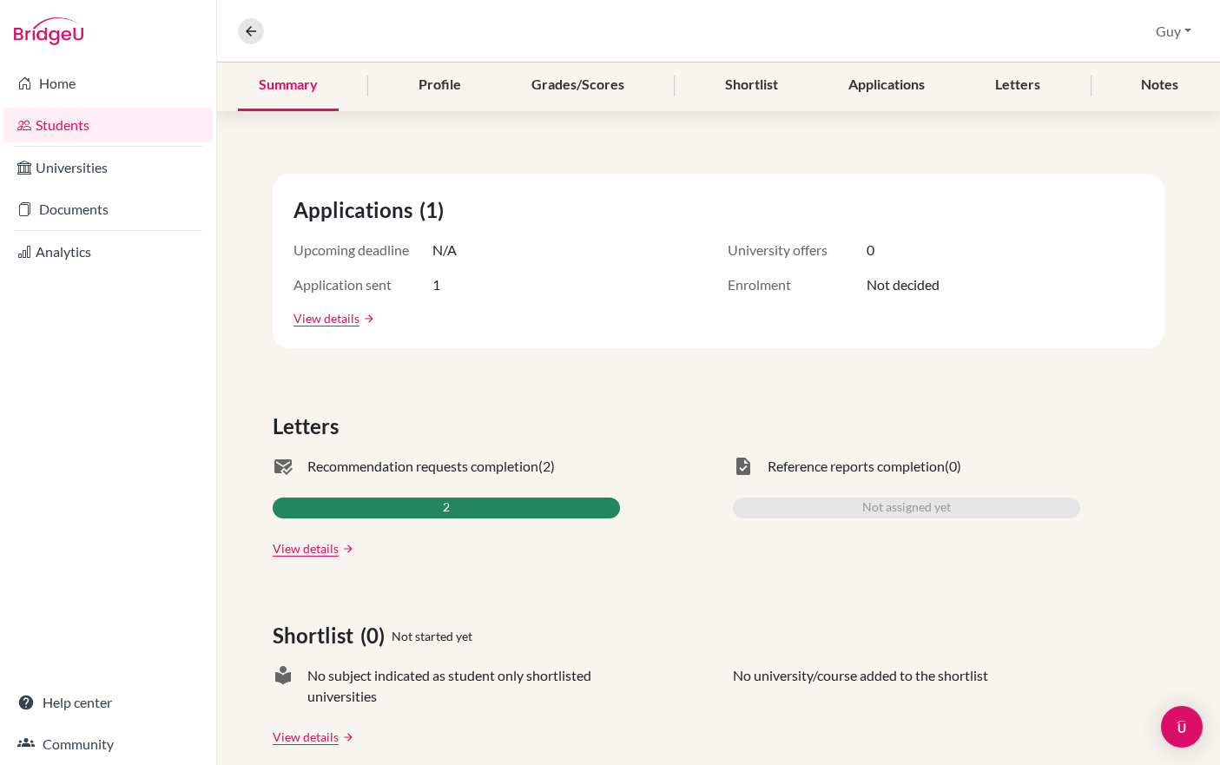
scroll to position [267, 0]
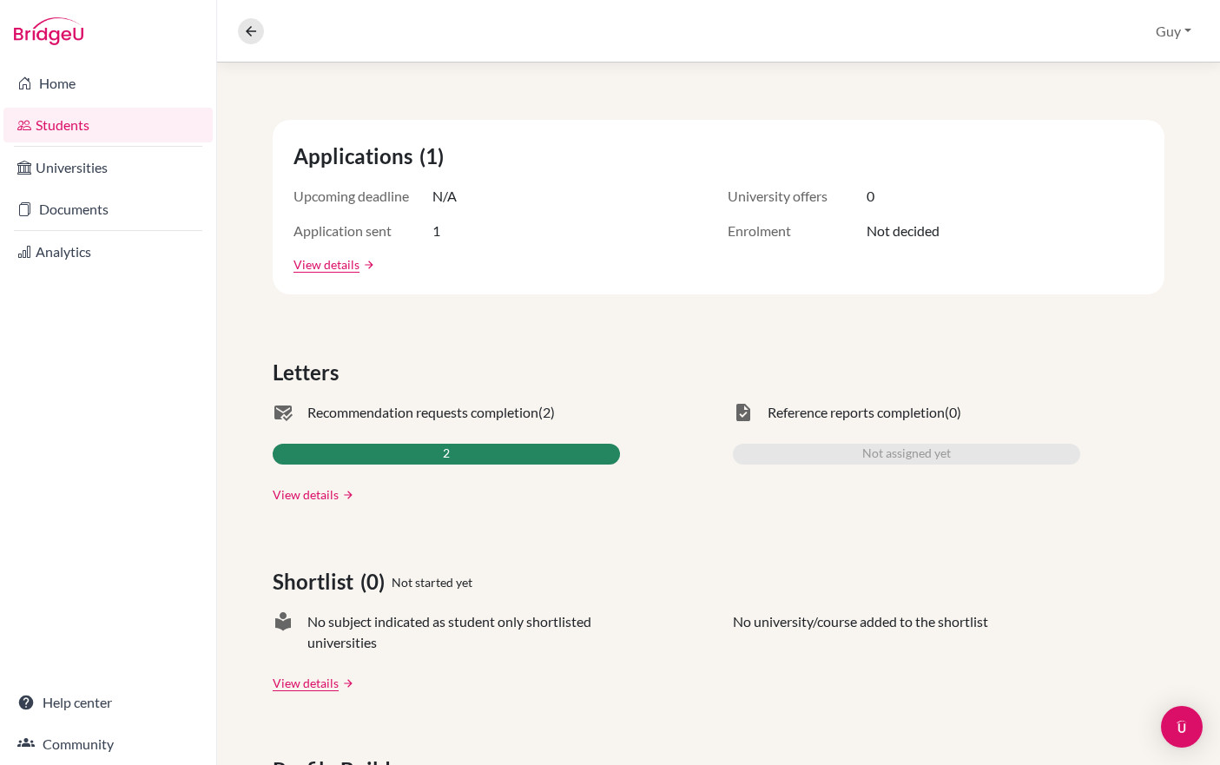
click at [319, 497] on link "View details" at bounding box center [306, 494] width 66 height 18
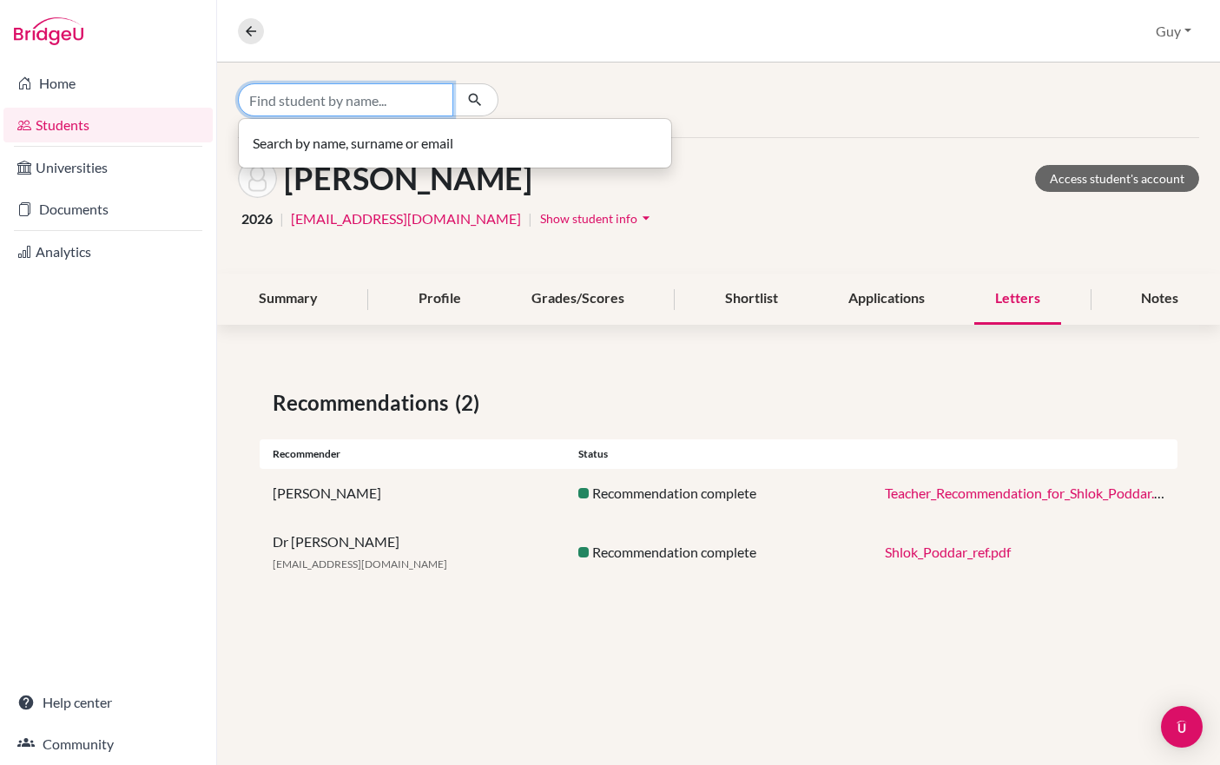
click at [304, 99] on input "Find student by name..." at bounding box center [345, 99] width 215 height 33
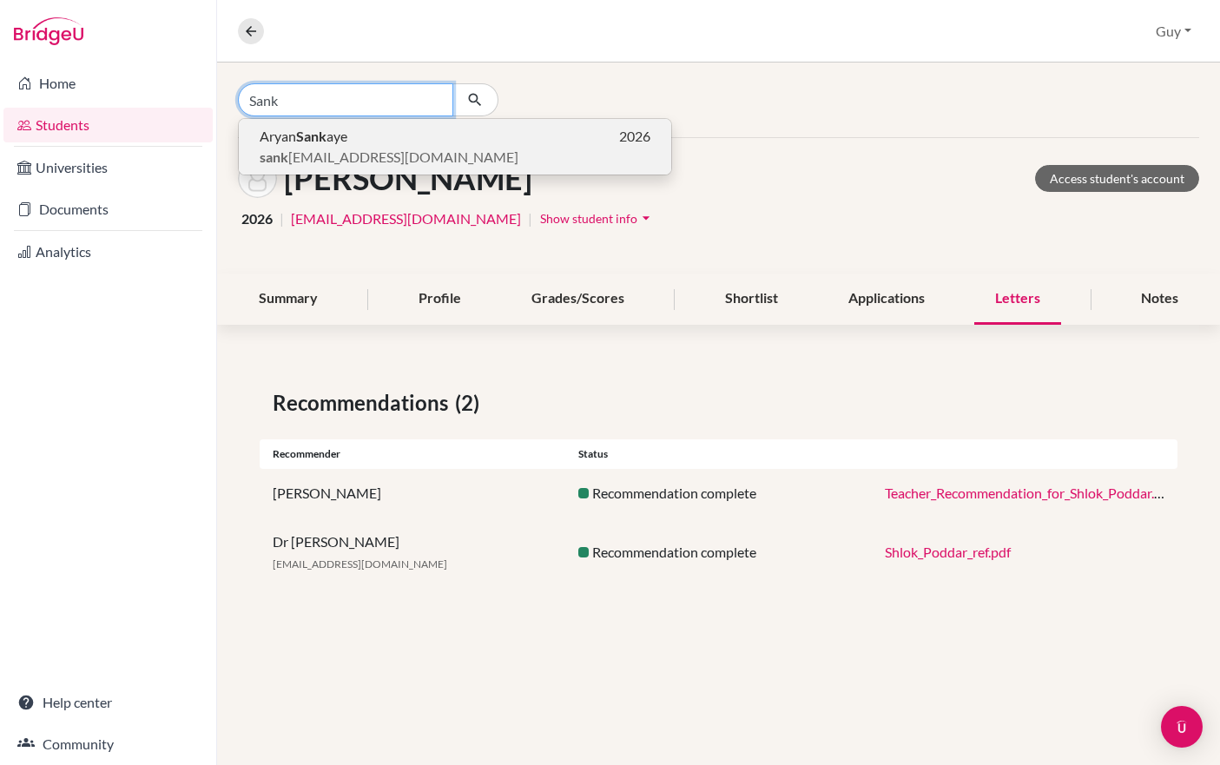
type input "Sank"
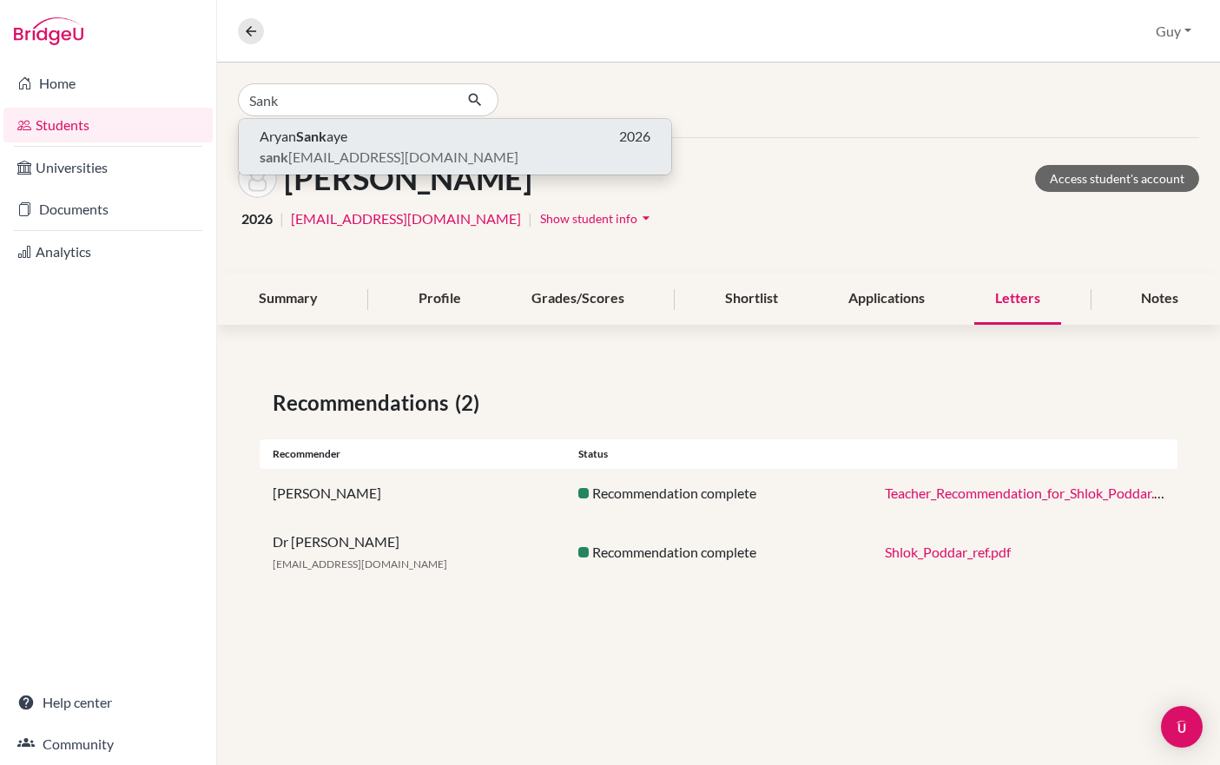
click at [301, 135] on b "Sank" at bounding box center [311, 136] width 30 height 16
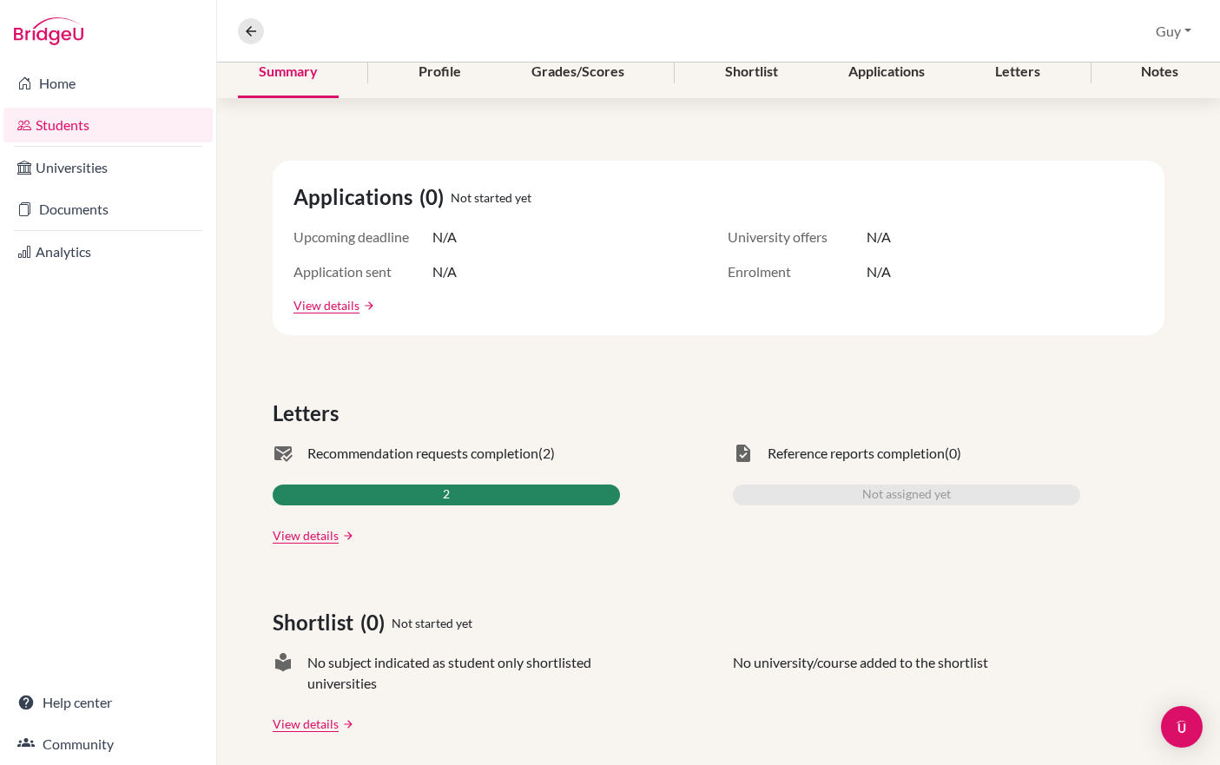
scroll to position [304, 0]
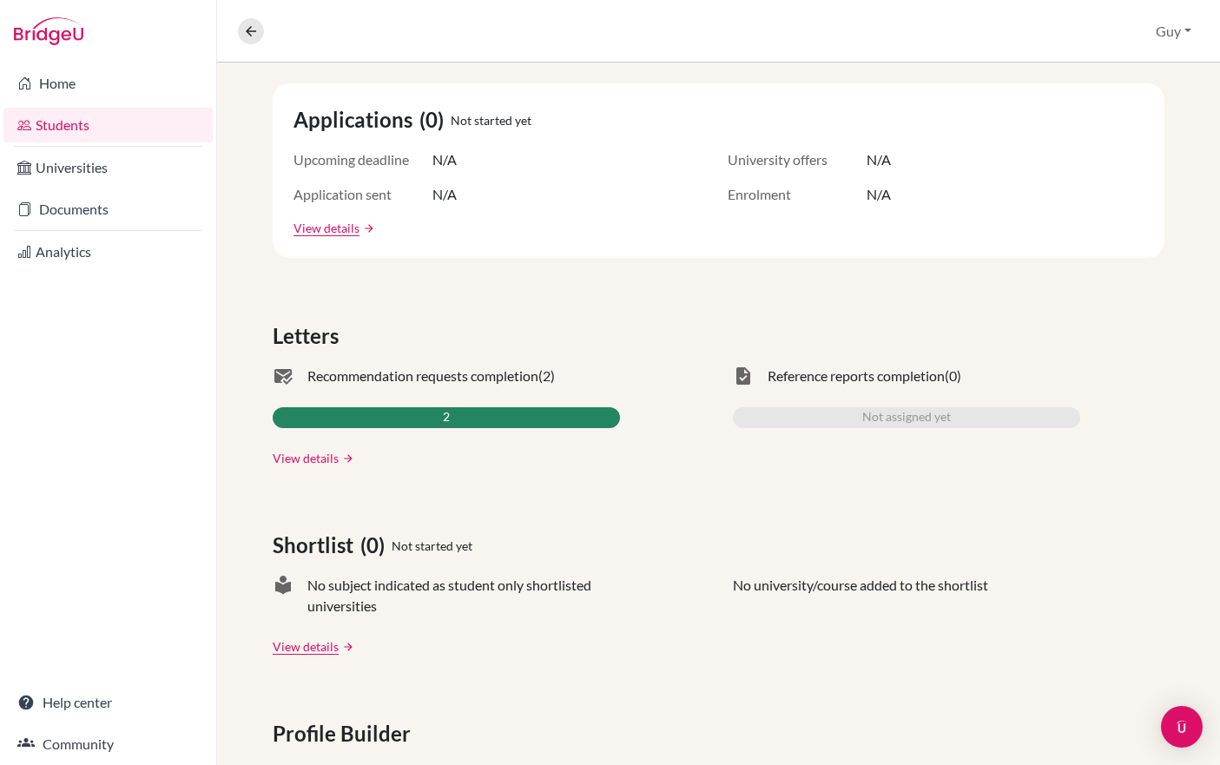
click at [332, 461] on link "View details" at bounding box center [306, 458] width 66 height 18
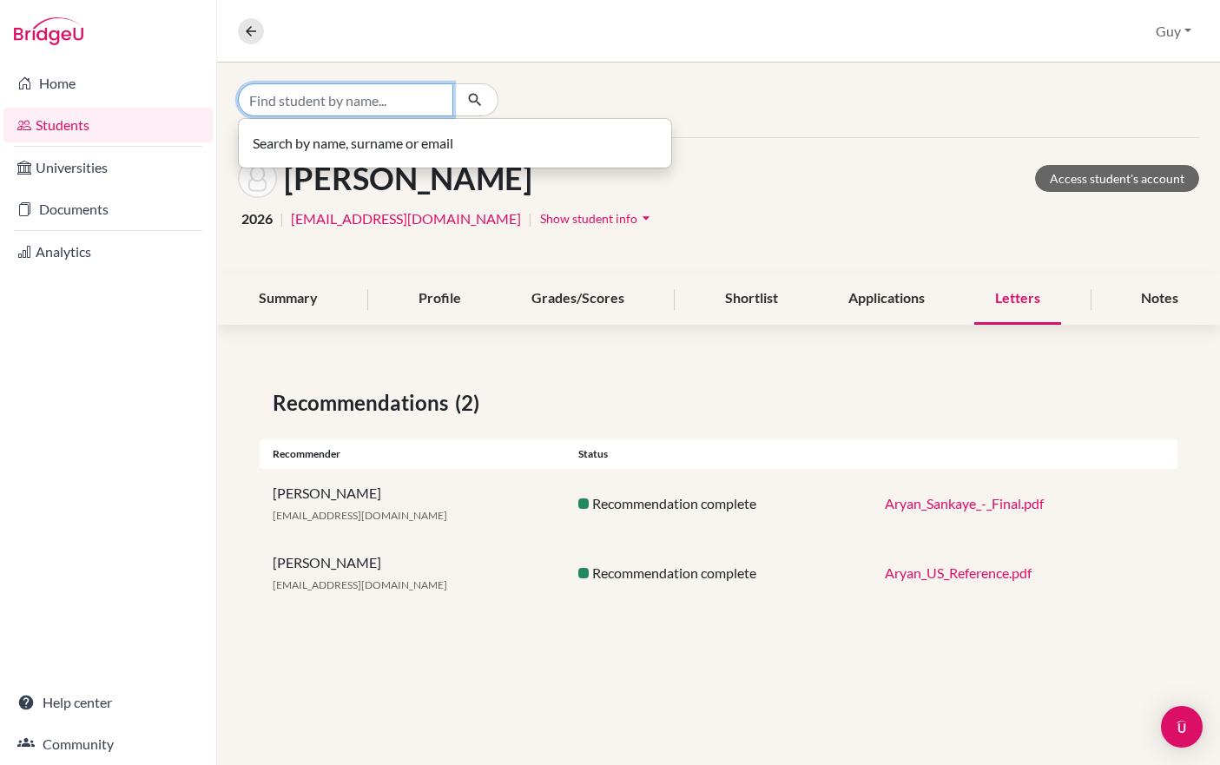
click at [282, 113] on input "Find student by name..." at bounding box center [345, 99] width 215 height 33
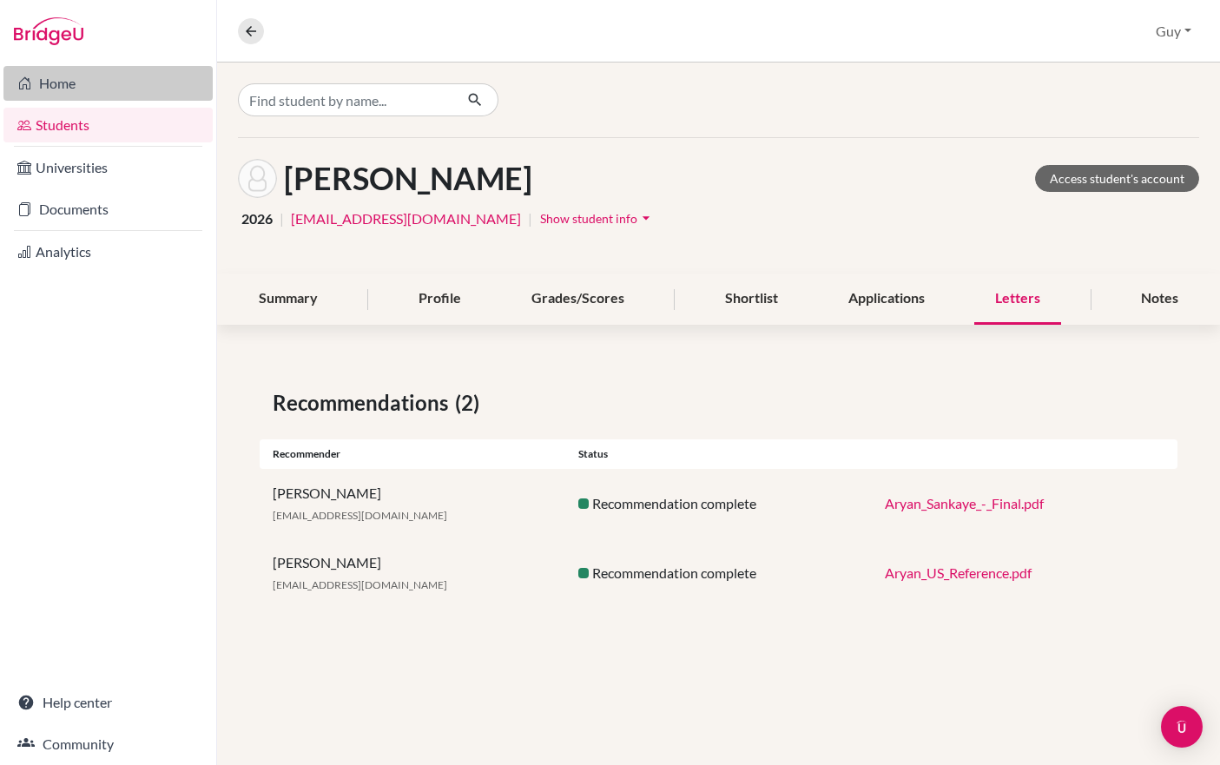
click at [94, 91] on link "Home" at bounding box center [107, 83] width 209 height 35
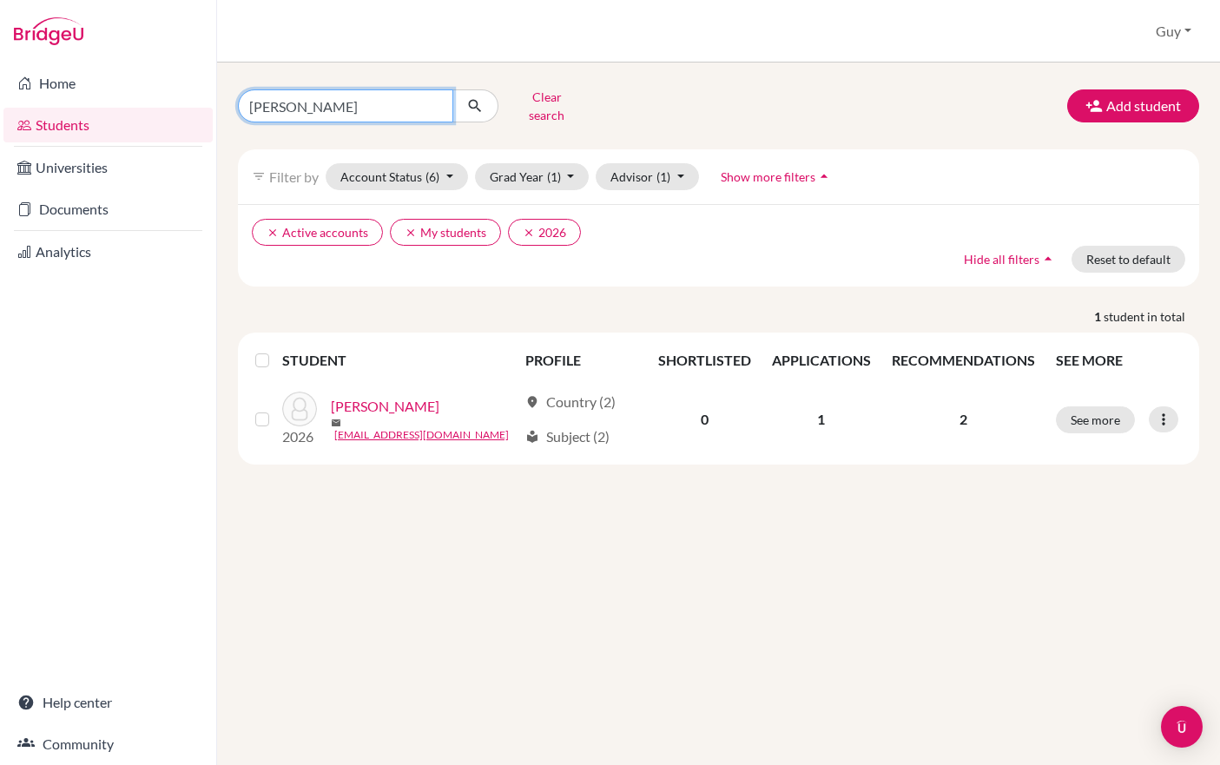
click at [387, 98] on input "[PERSON_NAME]" at bounding box center [345, 105] width 215 height 33
type input "P"
click at [482, 100] on icon "submit" at bounding box center [474, 105] width 17 height 17
click at [477, 97] on icon "submit" at bounding box center [474, 105] width 17 height 17
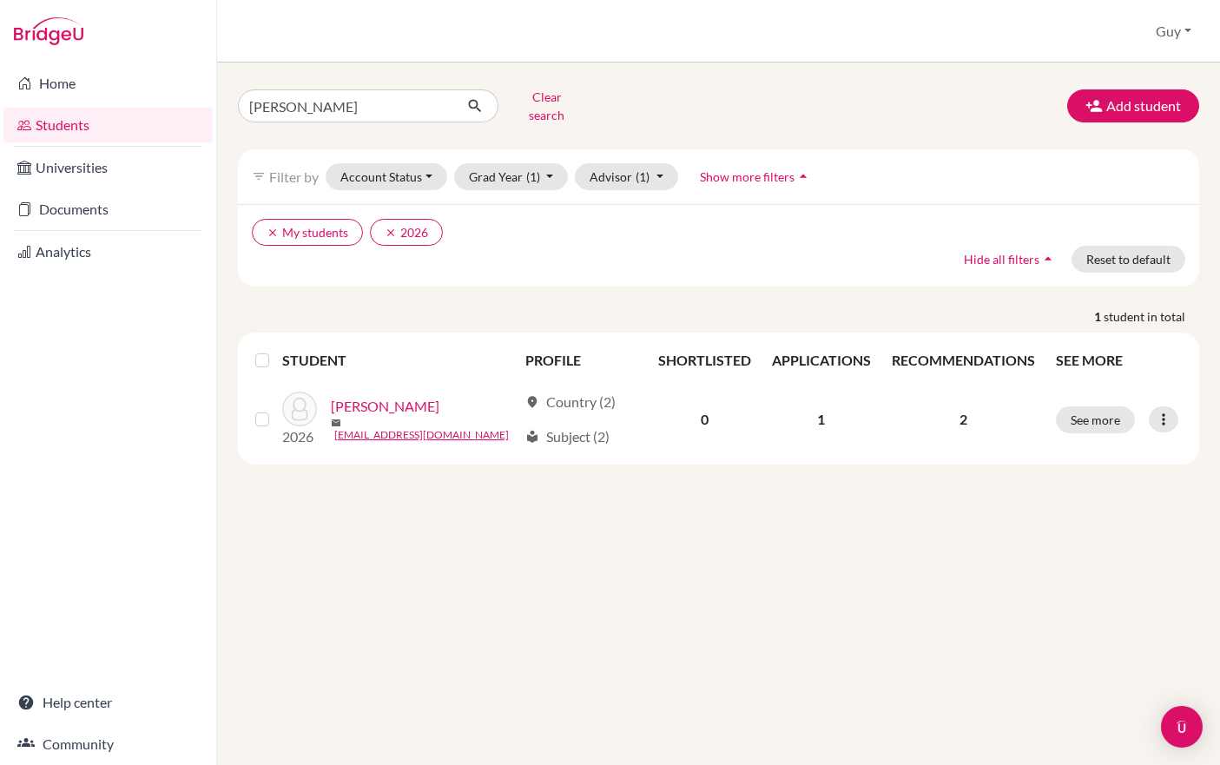
click at [545, 105] on button "Clear search" at bounding box center [546, 105] width 96 height 45
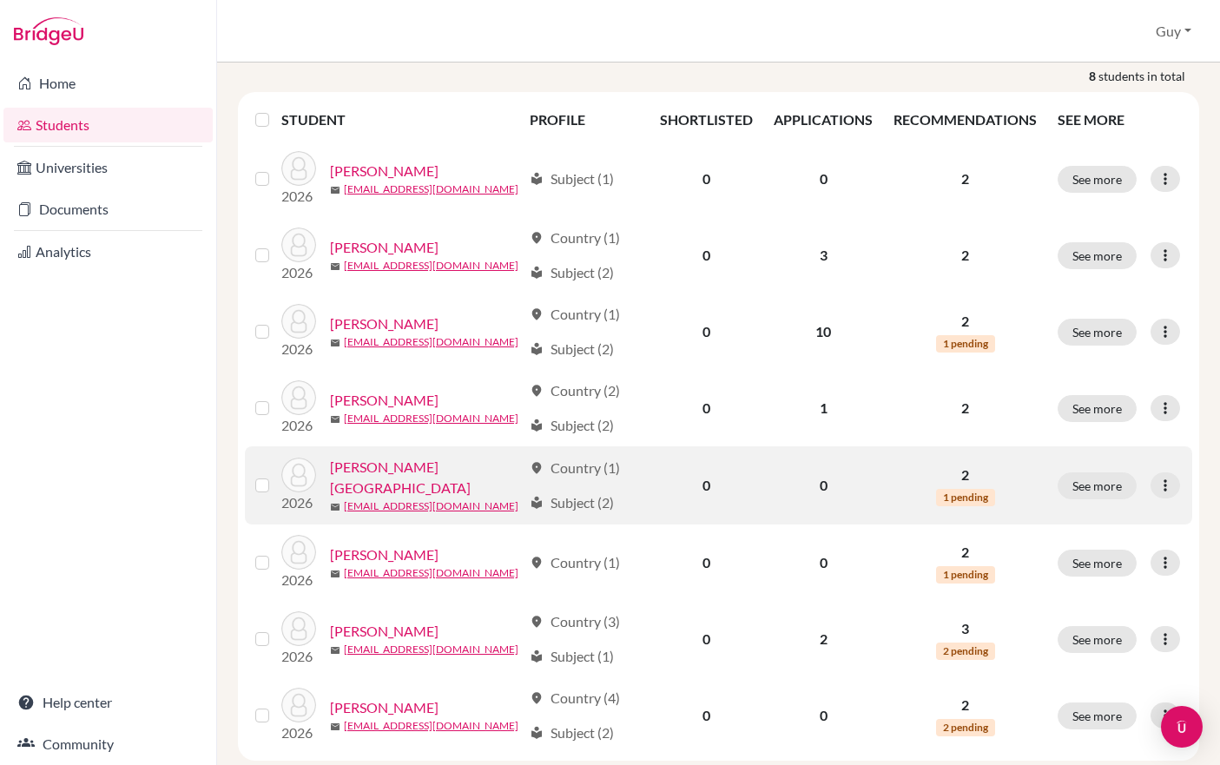
scroll to position [228, 0]
click at [411, 478] on link "[PERSON_NAME][GEOGRAPHIC_DATA]" at bounding box center [426, 478] width 192 height 42
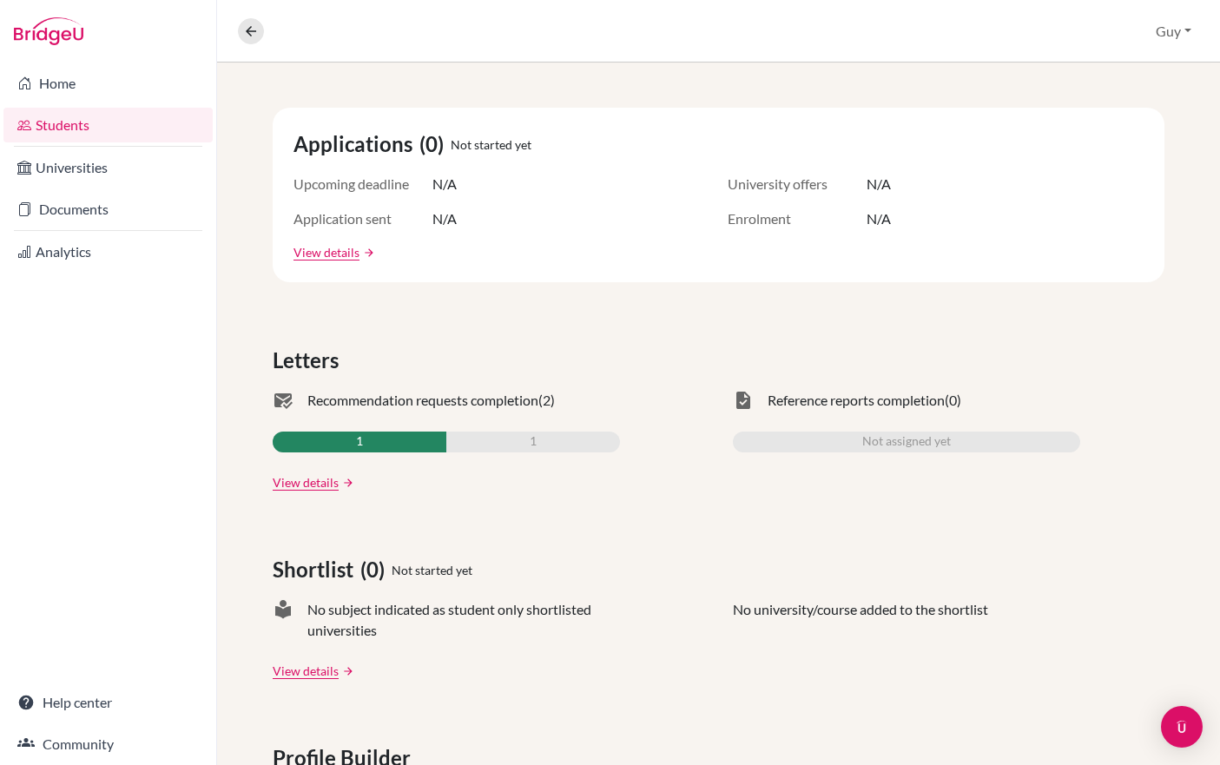
scroll to position [387, 0]
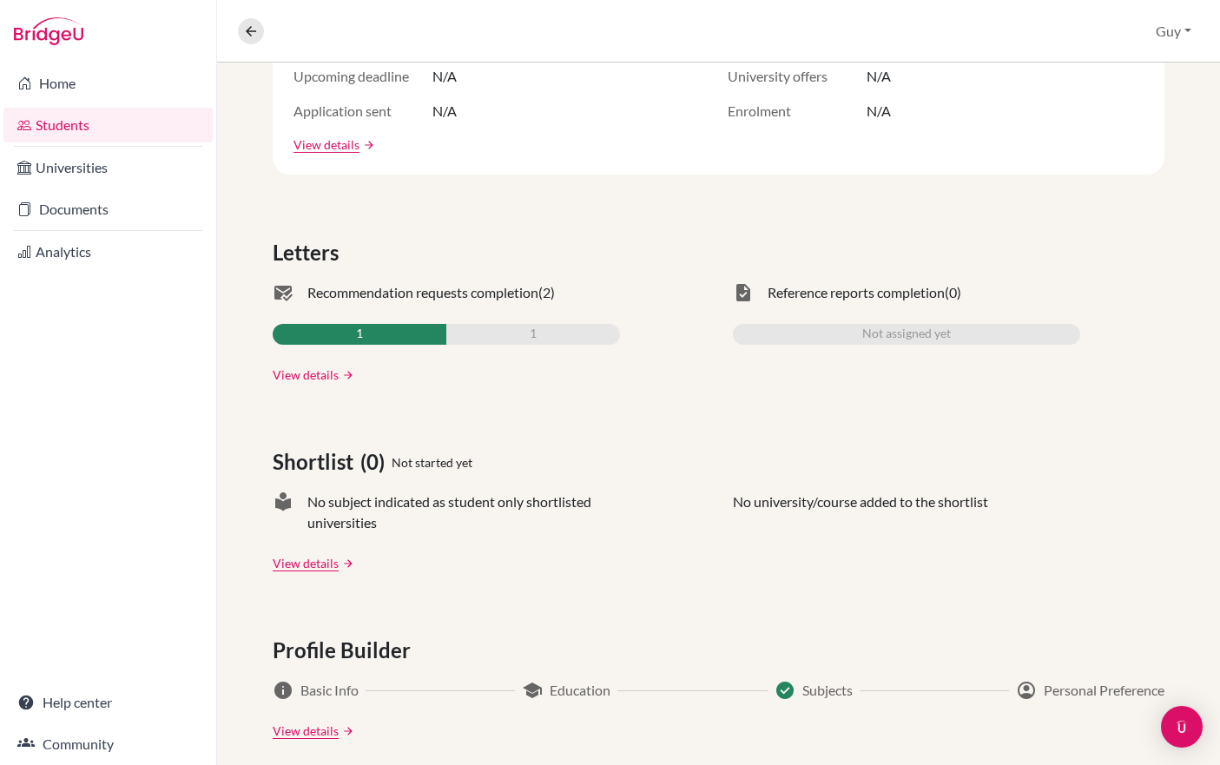
click at [328, 371] on link "View details" at bounding box center [306, 375] width 66 height 18
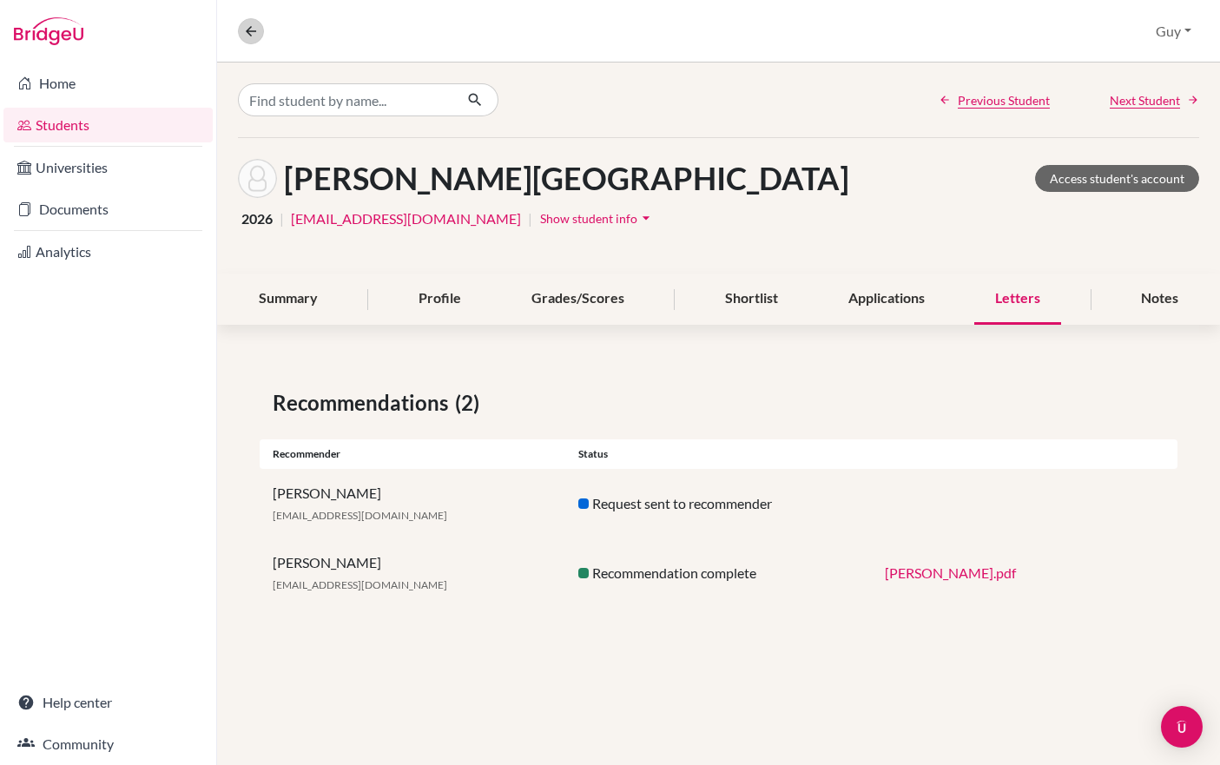
click at [252, 28] on icon at bounding box center [251, 31] width 16 height 16
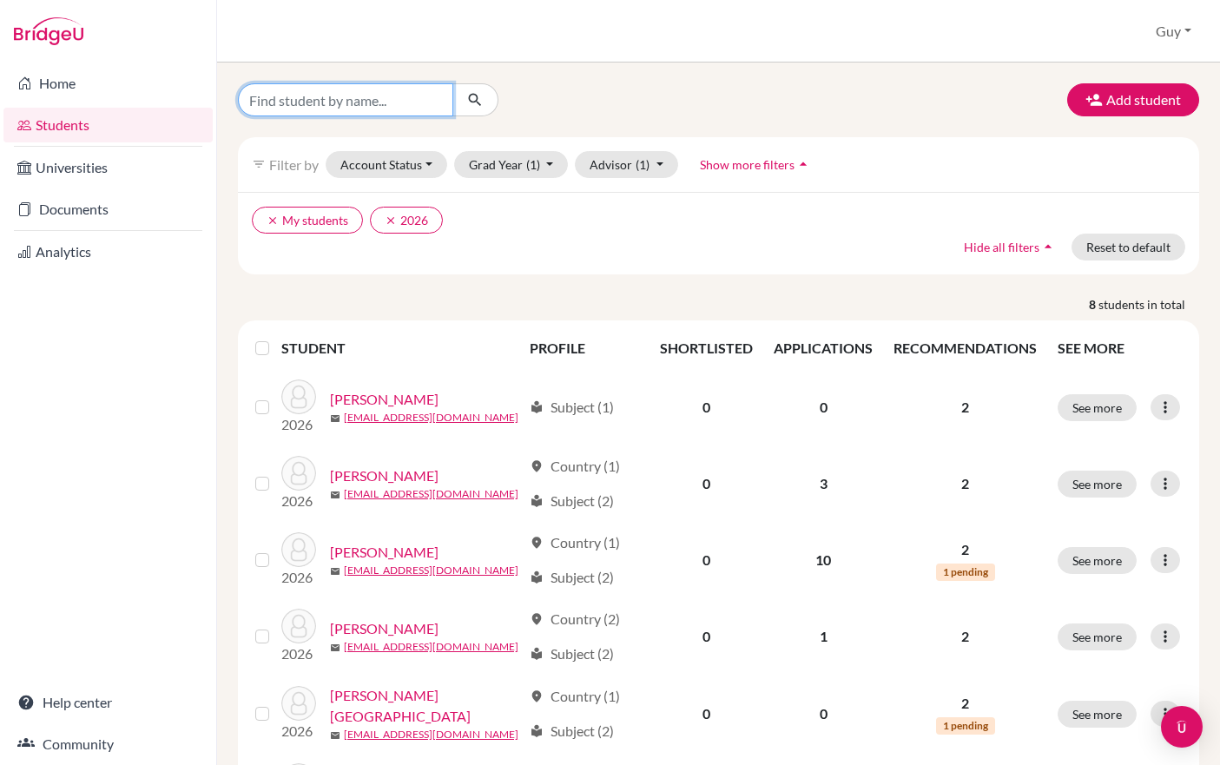
click at [290, 108] on input "Find student by name..." at bounding box center [345, 99] width 215 height 33
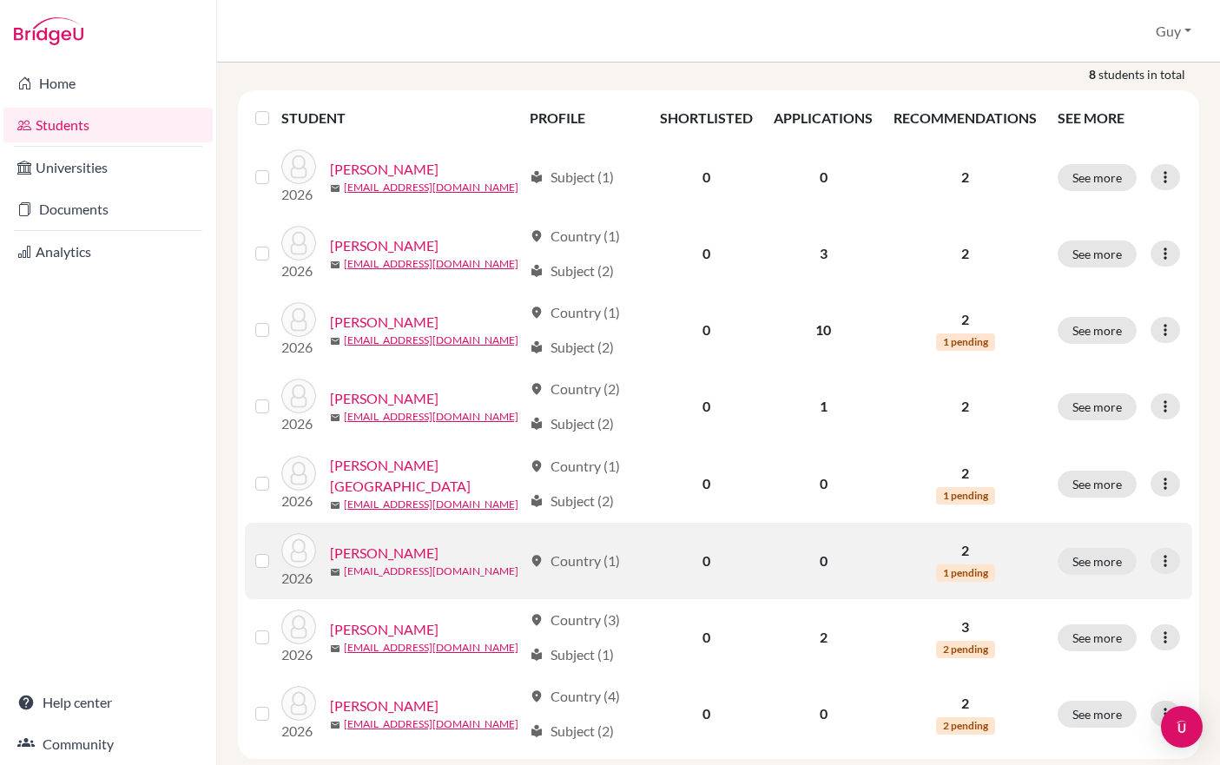
scroll to position [228, 0]
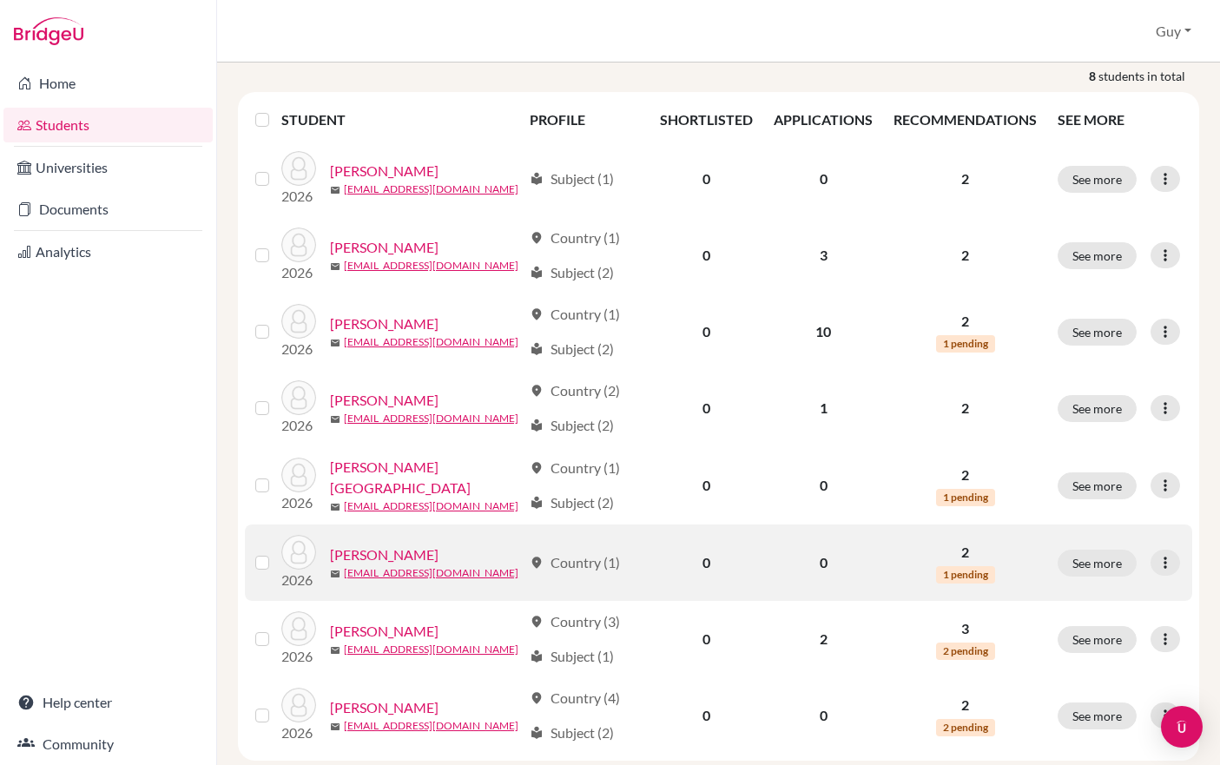
click at [370, 557] on link "[PERSON_NAME]" at bounding box center [384, 554] width 109 height 21
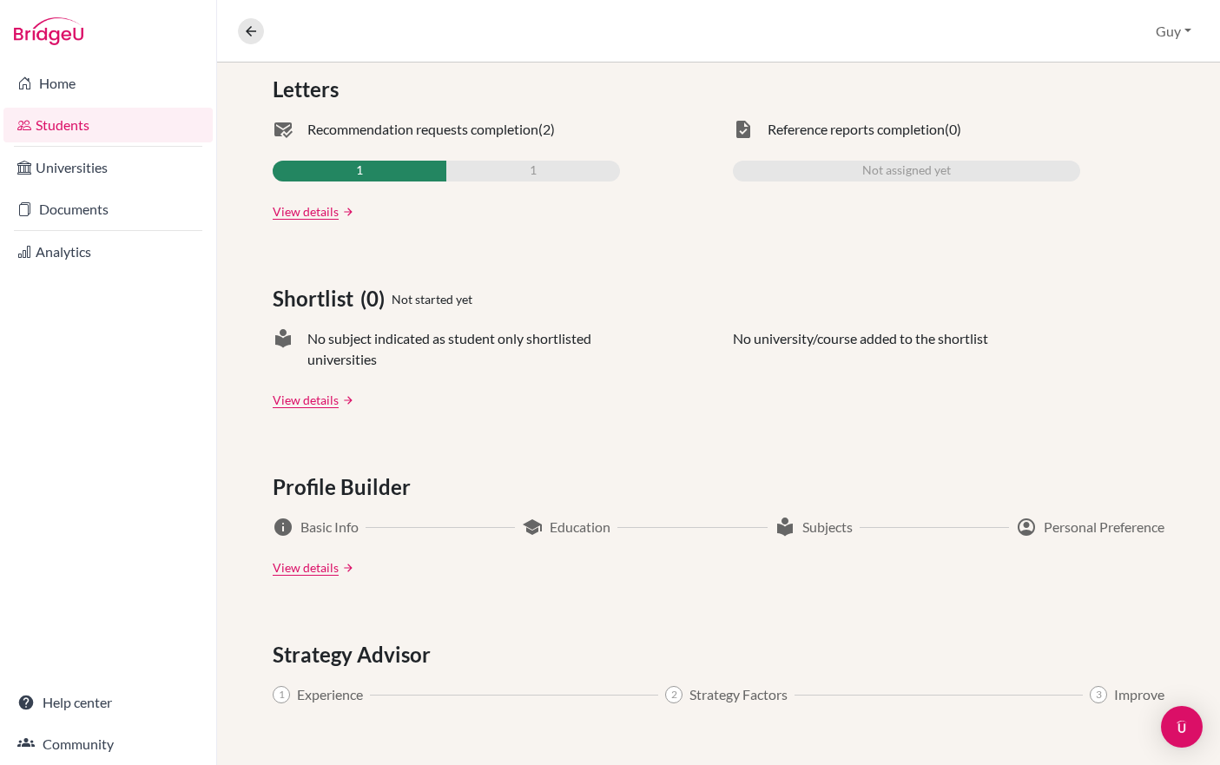
scroll to position [550, 0]
click at [333, 210] on link "View details" at bounding box center [306, 212] width 66 height 18
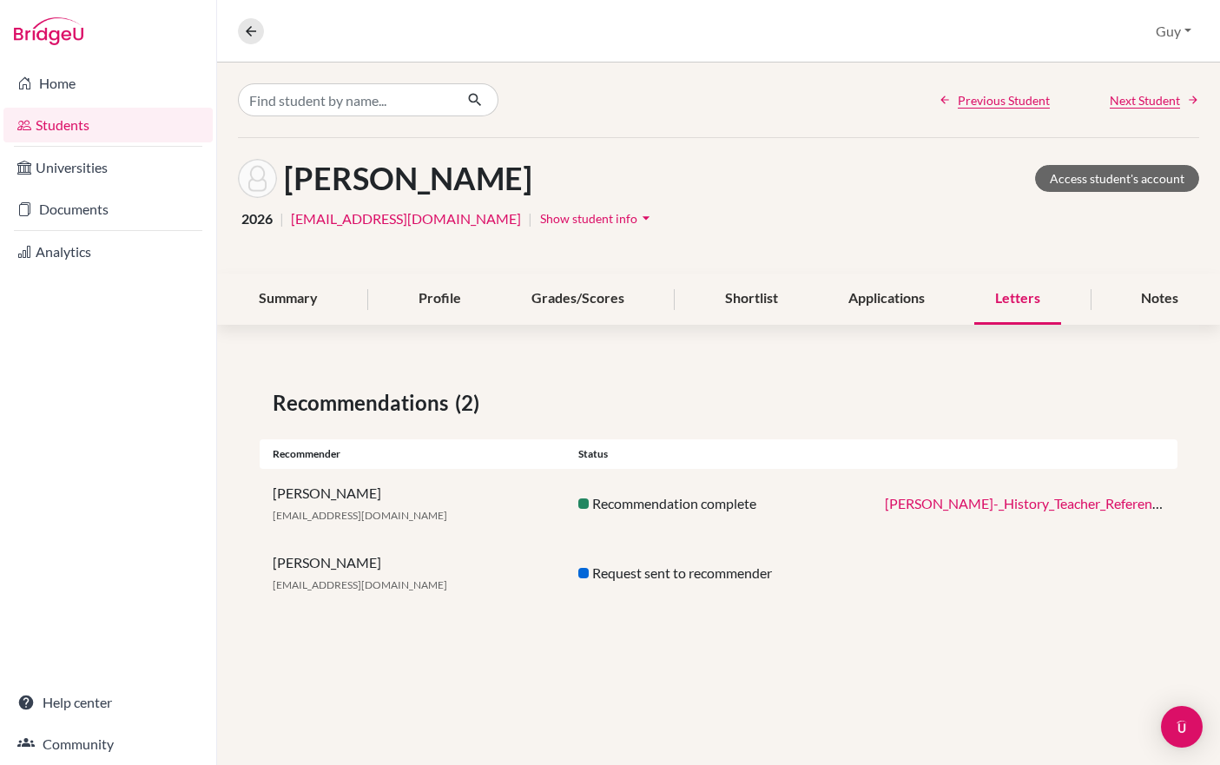
scroll to position [19, 0]
